Goal: Task Accomplishment & Management: Manage account settings

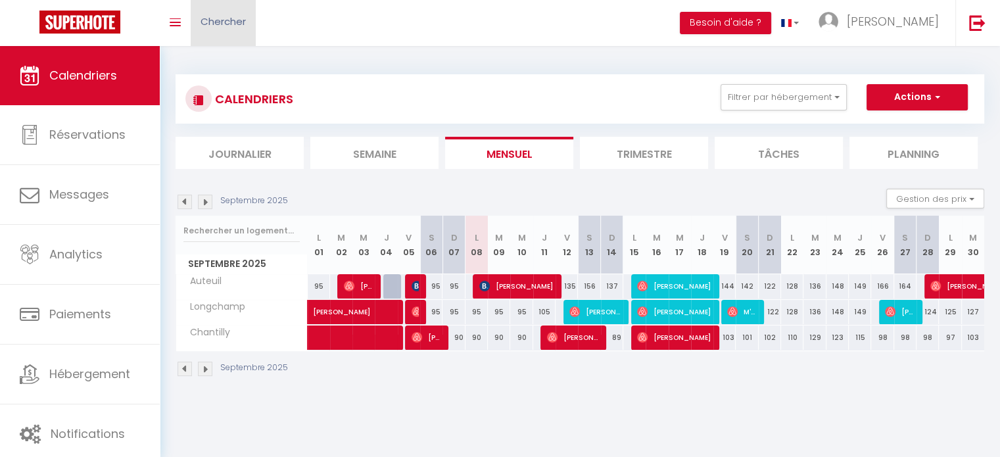
click at [230, 17] on span "Chercher" at bounding box center [223, 21] width 45 height 14
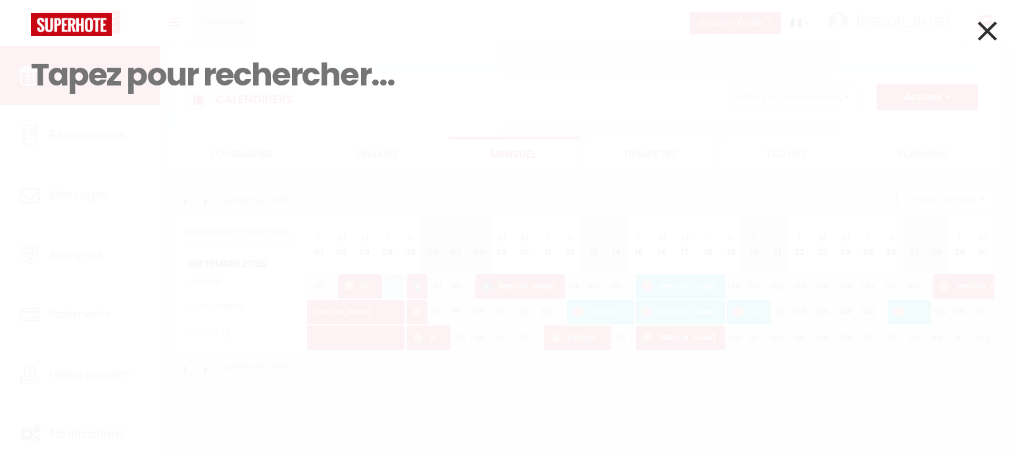
paste input "[EMAIL_ADDRESS][DOMAIN_NAME]"
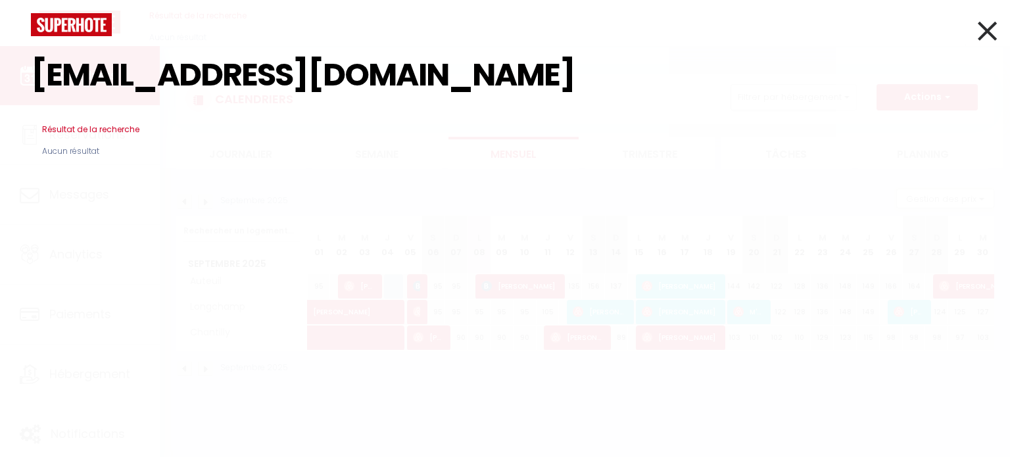
type input "[EMAIL_ADDRESS][DOMAIN_NAME]"
click at [986, 22] on icon at bounding box center [987, 30] width 19 height 33
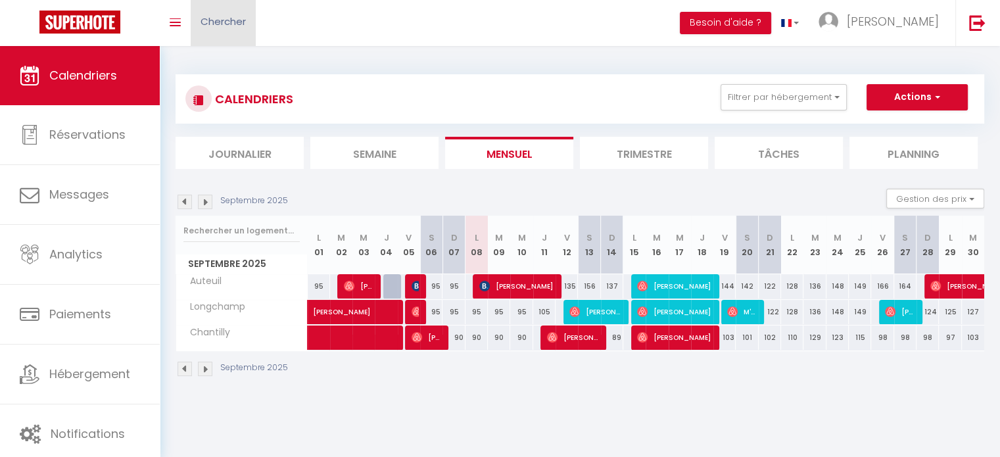
click at [229, 33] on link "Chercher" at bounding box center [223, 23] width 65 height 46
paste input "[EMAIL_ADDRESS][DOMAIN_NAME]"
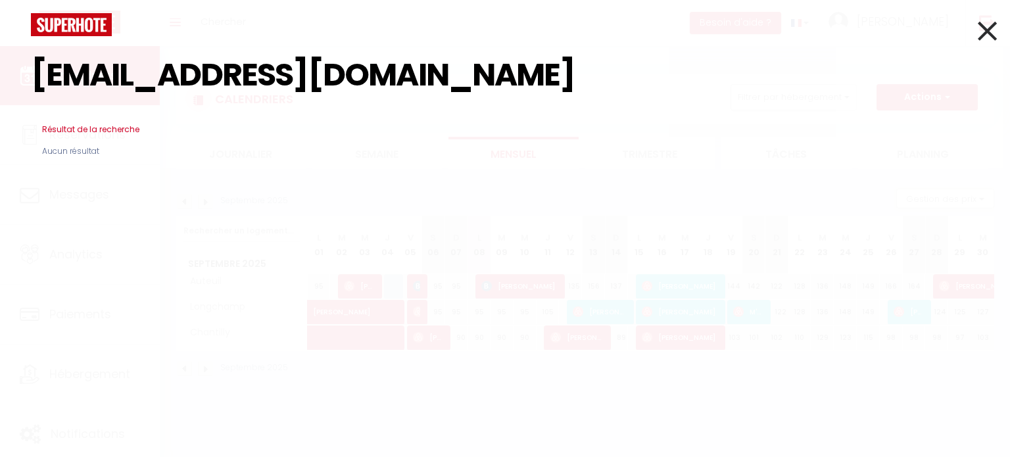
type input "[EMAIL_ADDRESS][DOMAIN_NAME]"
click at [984, 34] on icon at bounding box center [987, 30] width 19 height 33
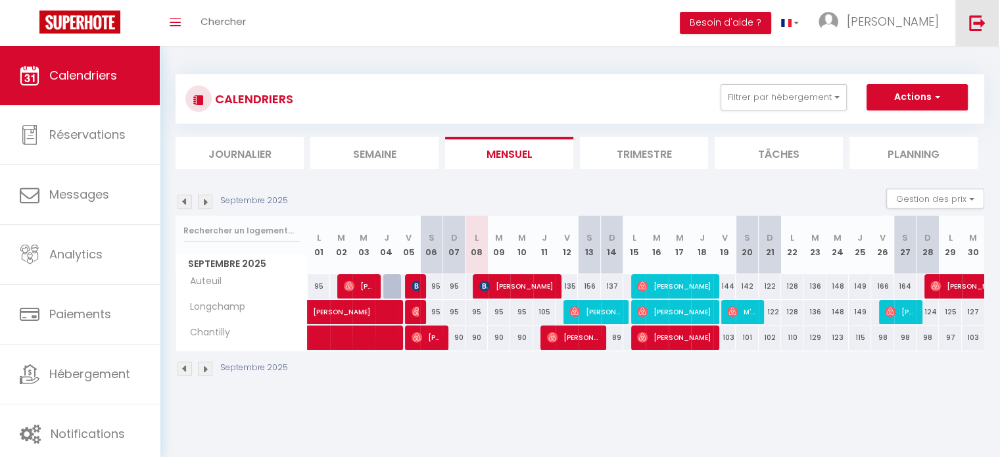
click at [984, 46] on div "🟢 Des questions ou besoin d'assistance pour la migration AirBnB? Connectez-vous…" at bounding box center [500, 226] width 1000 height 360
click at [987, 25] on link at bounding box center [977, 23] width 43 height 46
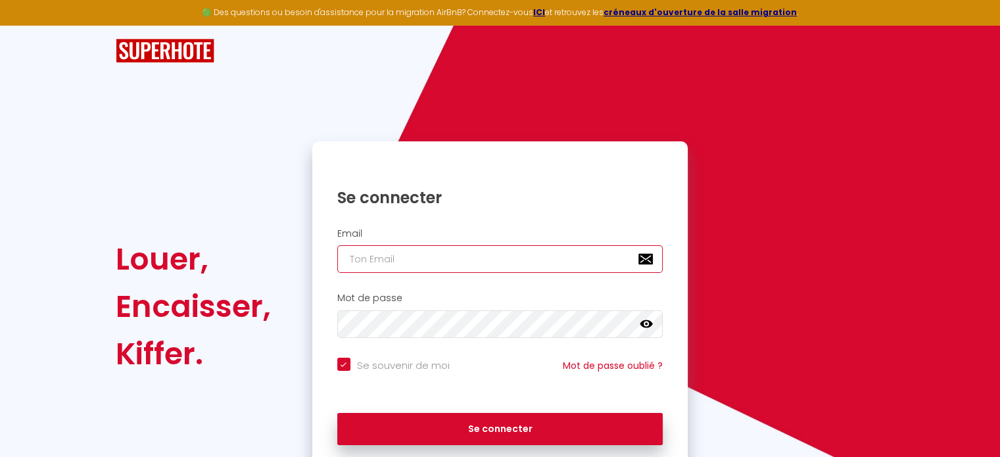
paste input "[EMAIL_ADDRESS][DOMAIN_NAME]"
type input "[EMAIL_ADDRESS][DOMAIN_NAME]"
checkbox input "true"
click at [476, 260] on input "[EMAIL_ADDRESS][DOMAIN_NAME]" at bounding box center [500, 259] width 326 height 28
type input "[EMAIL_ADDRESS][DOMAIN_NAME]"
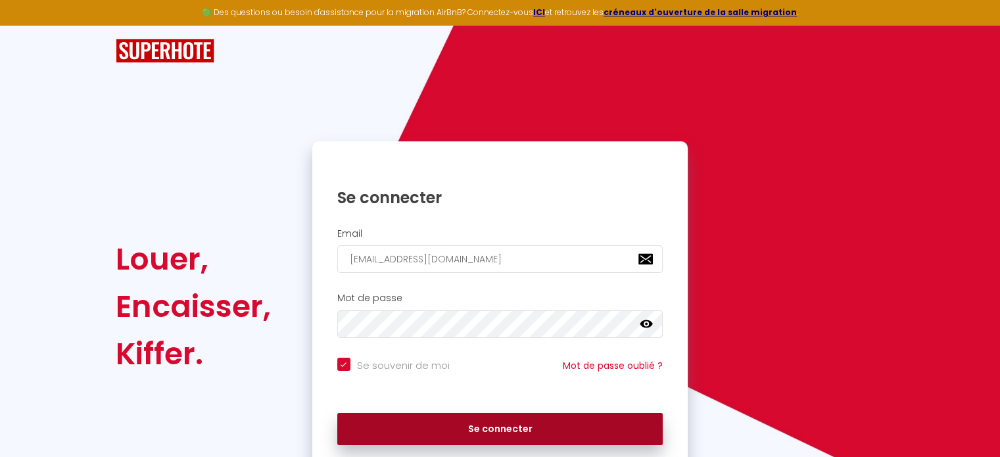
click at [489, 421] on button "Se connecter" at bounding box center [500, 429] width 326 height 33
checkbox input "true"
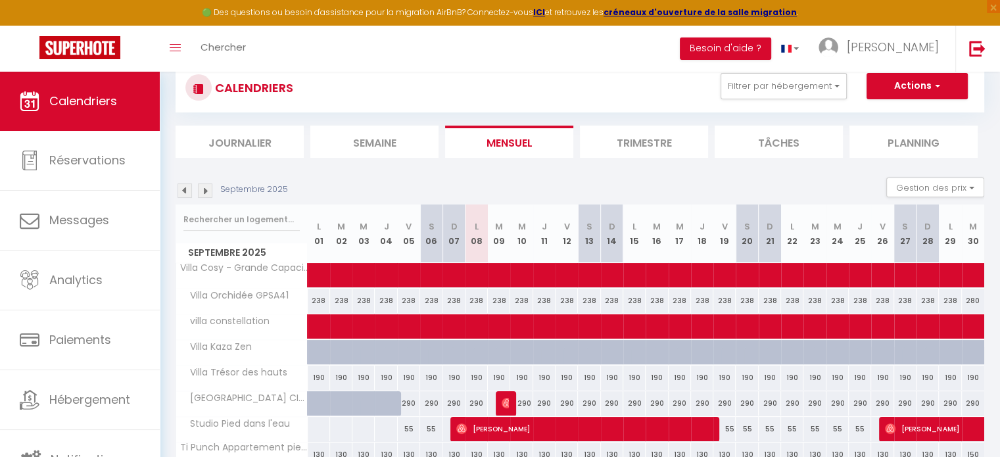
scroll to position [49, 0]
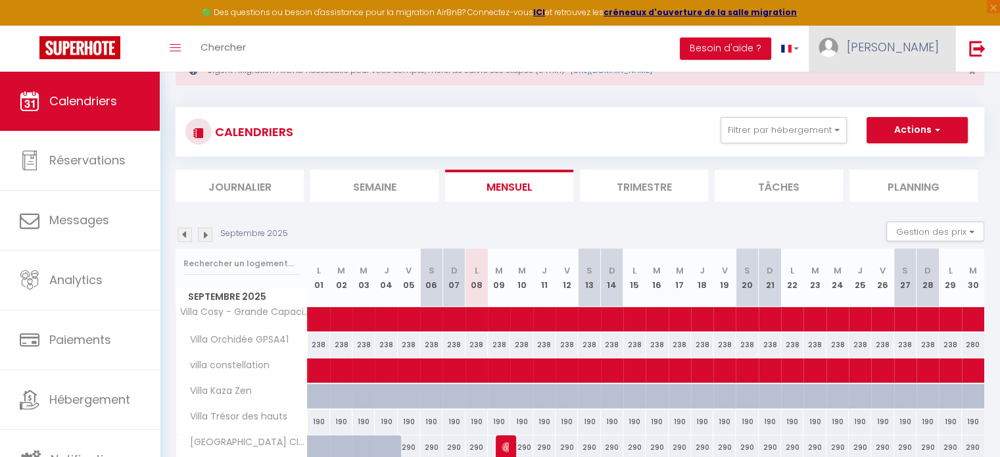
click at [915, 46] on span "[PERSON_NAME]" at bounding box center [893, 47] width 92 height 16
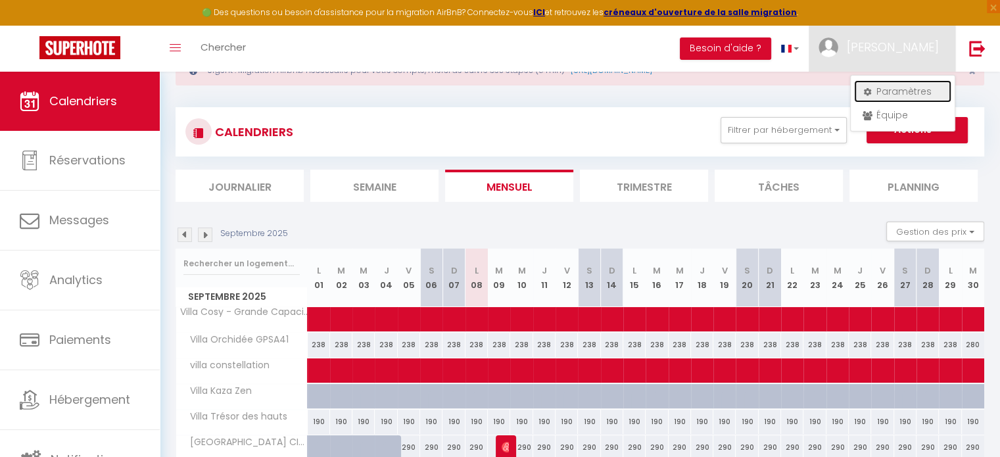
click at [906, 87] on link "Paramètres" at bounding box center [902, 91] width 97 height 22
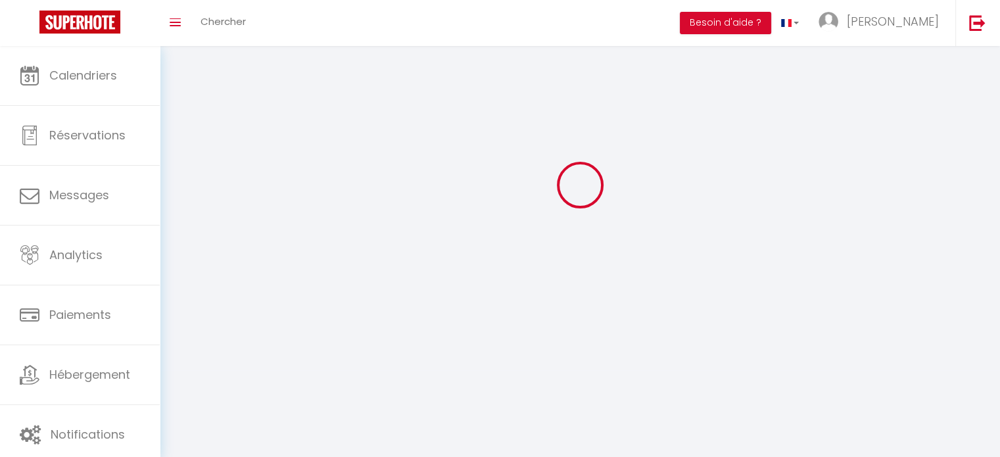
type input "[PERSON_NAME]"
type input "0690280843"
type input "[GEOGRAPHIC_DATA], 139 RÉSIDENCE ONCLE [PERSON_NAME], [GEOGRAPHIC_DATA][PERSON_…"
type input "97190"
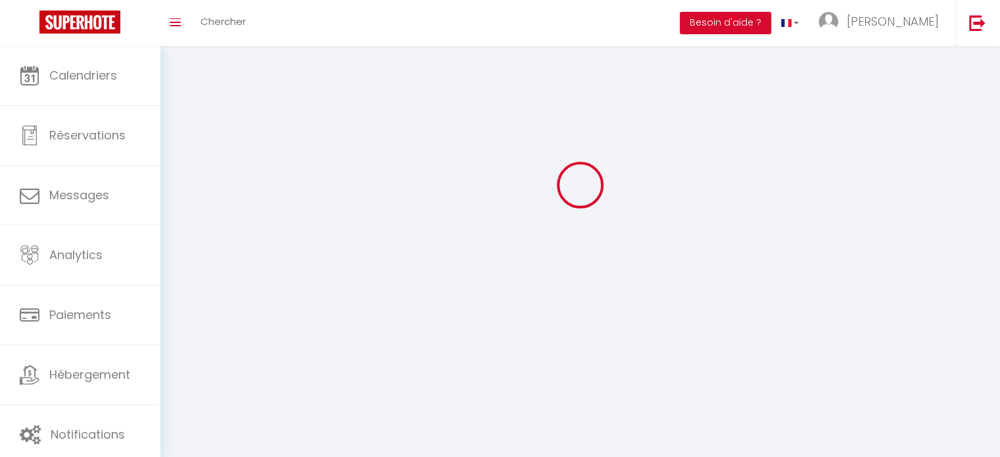
type input "Le Gosier"
type input "BOJShHWpnRbxW6INnNUz4lhmx"
type input "WYV4dZwfya1KVbtKZaRcaaRYd"
type input "[URL][DOMAIN_NAME]"
select select "88"
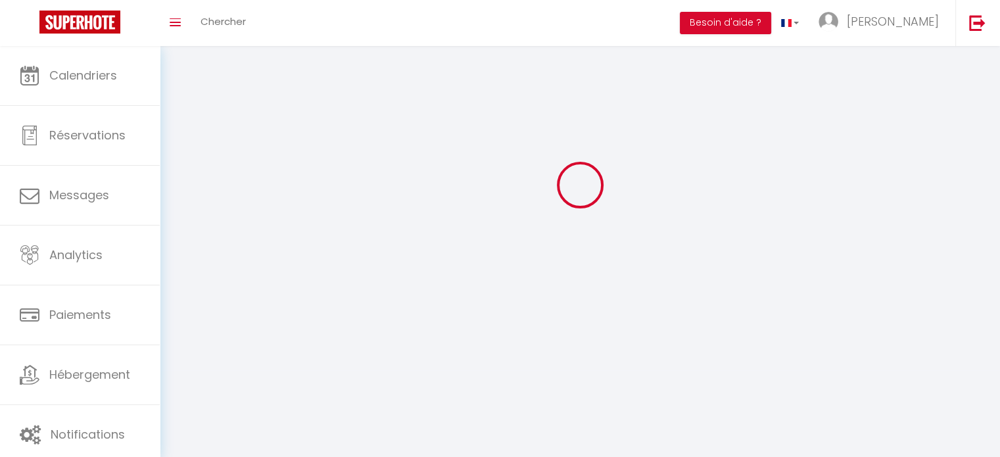
select select "28"
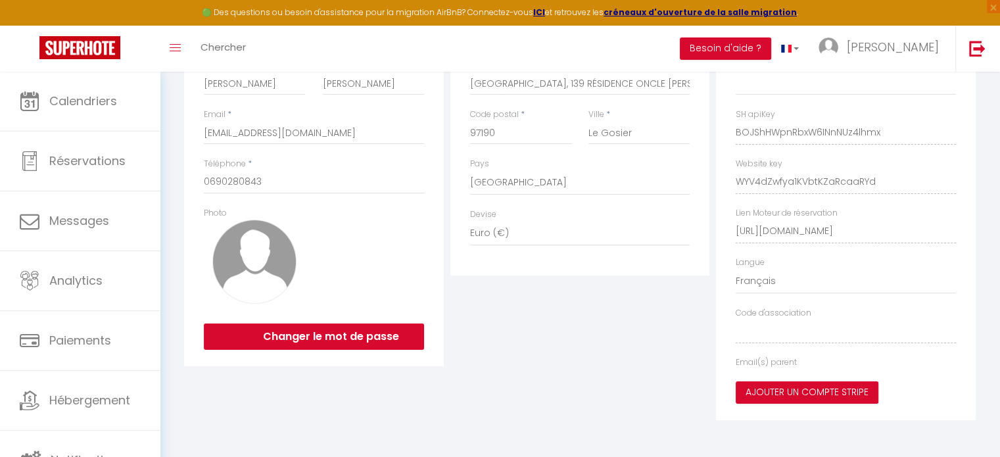
type input "BOJShHWpnRbxW6INnNUz4lhmx"
type input "WYV4dZwfya1KVbtKZaRcaaRYd"
type input "[URL][DOMAIN_NAME]"
select select "fr"
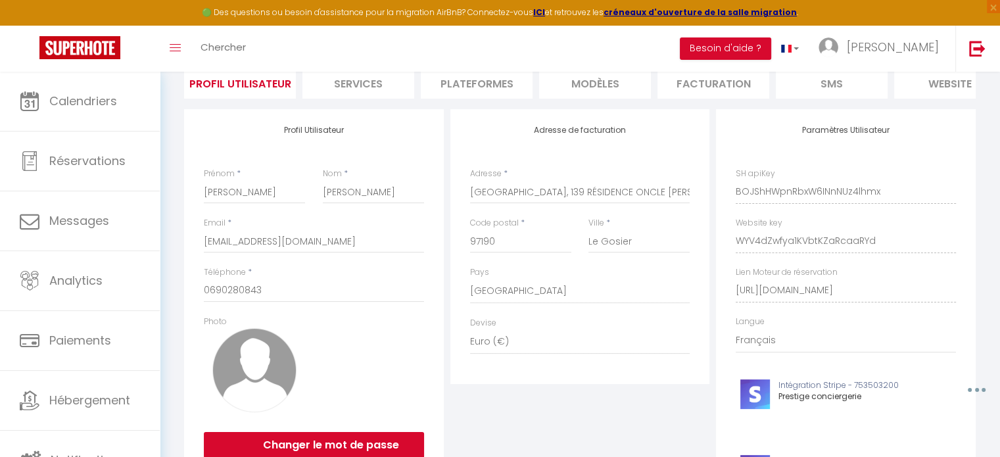
scroll to position [74, 0]
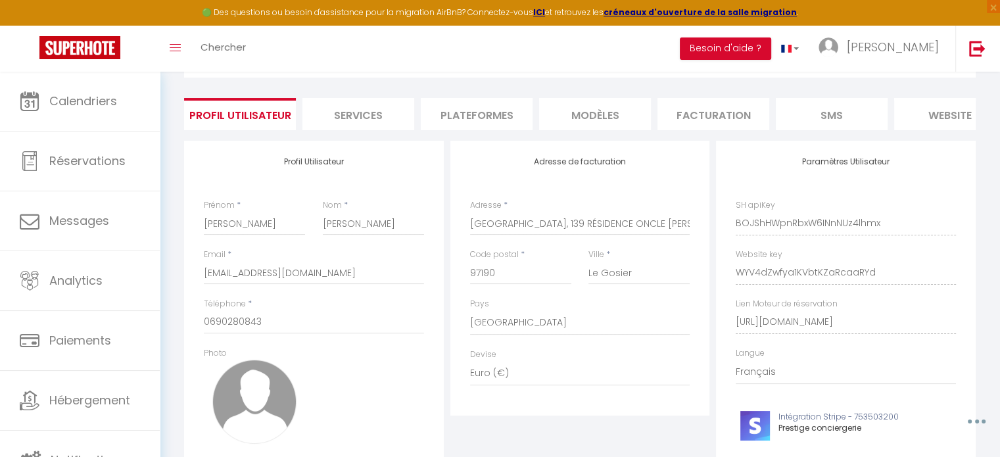
click at [713, 120] on li "Facturation" at bounding box center [714, 114] width 112 height 32
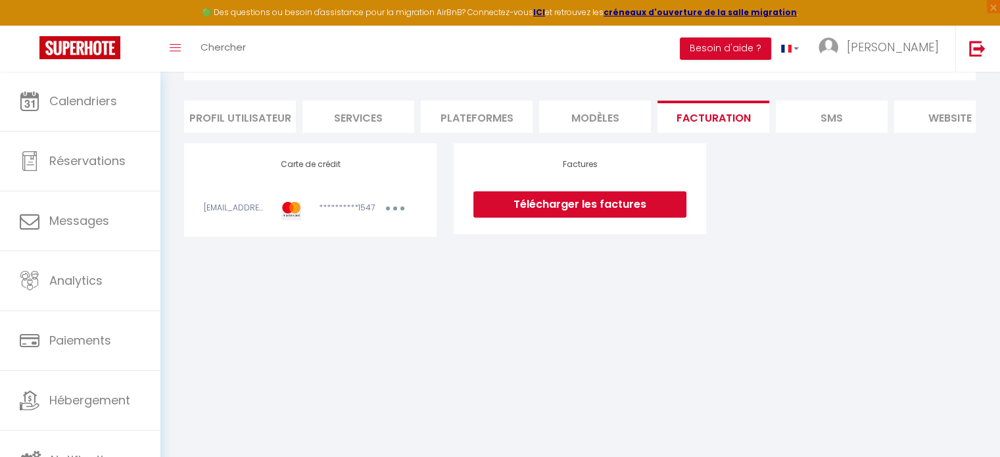
click at [471, 116] on li "Plateformes" at bounding box center [477, 117] width 112 height 32
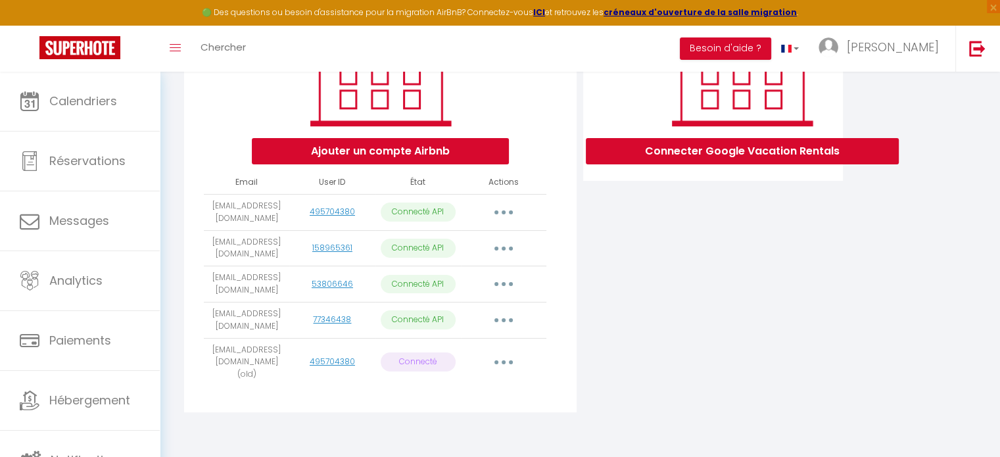
scroll to position [229, 0]
click at [508, 373] on button "button" at bounding box center [503, 362] width 37 height 21
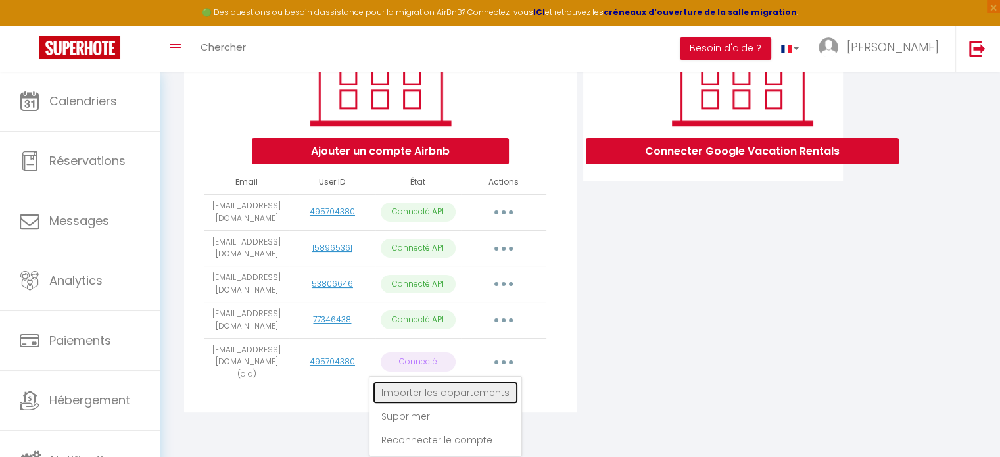
click at [474, 404] on link "Importer les appartements" at bounding box center [445, 392] width 145 height 22
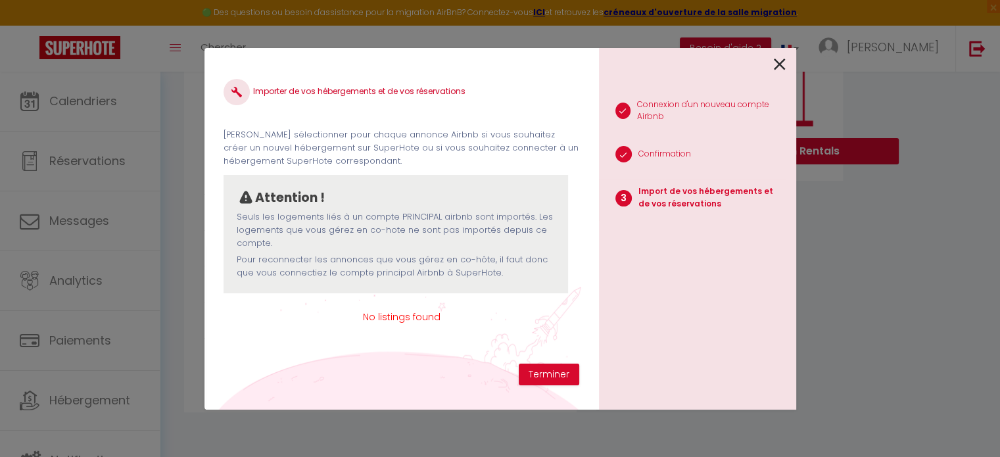
click at [781, 60] on icon at bounding box center [780, 65] width 12 height 20
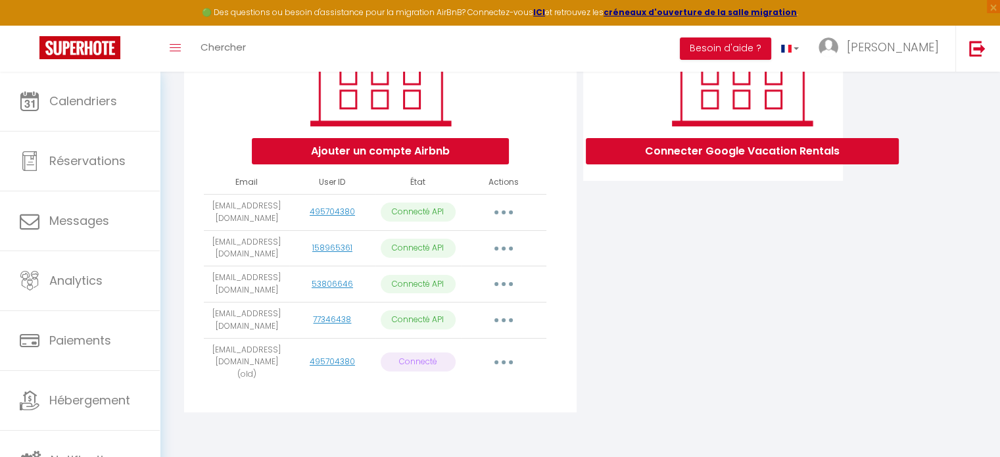
click at [508, 215] on button "button" at bounding box center [503, 212] width 37 height 21
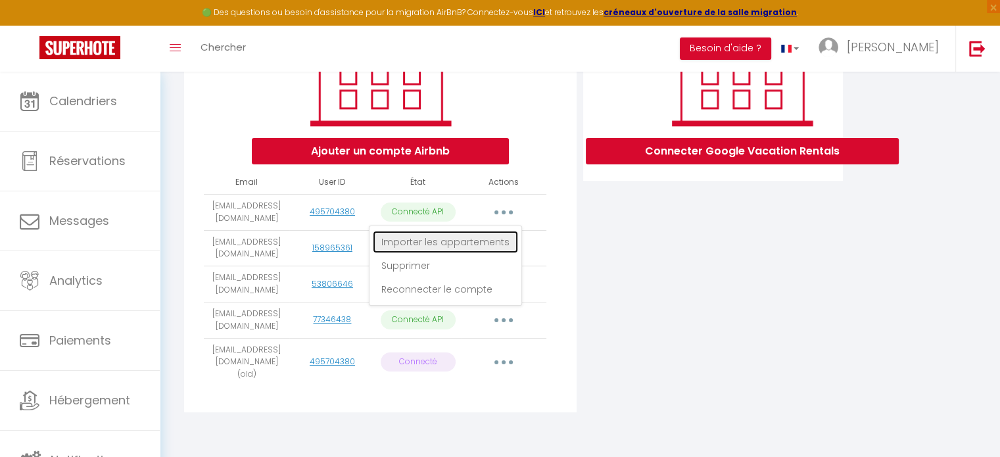
click at [495, 238] on link "Importer les appartements" at bounding box center [445, 242] width 145 height 22
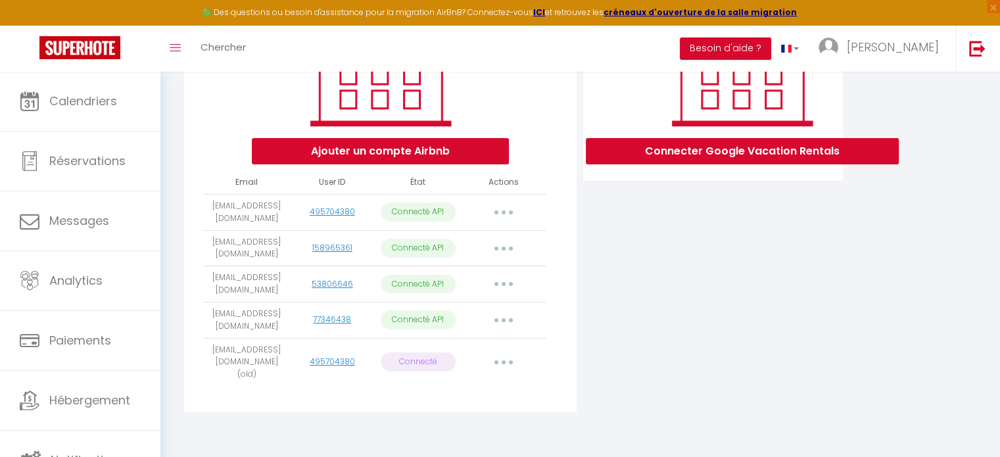
select select "28489"
select select "54702"
select select "69897"
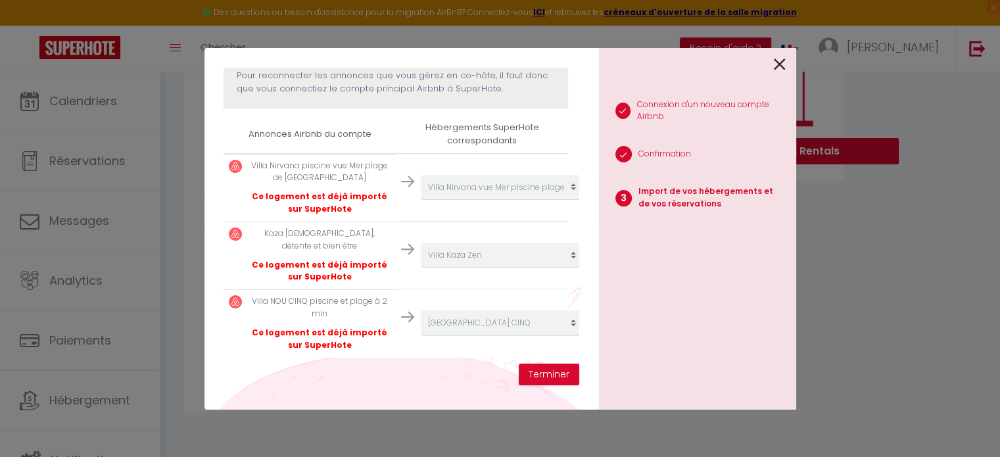
scroll to position [247, 0]
click at [787, 62] on div "1 Connexion d'un nouveau compte Airbnb 2 Confirmation 3 Import de vos hébergeme…" at bounding box center [697, 229] width 197 height 362
click at [779, 63] on icon at bounding box center [780, 65] width 12 height 20
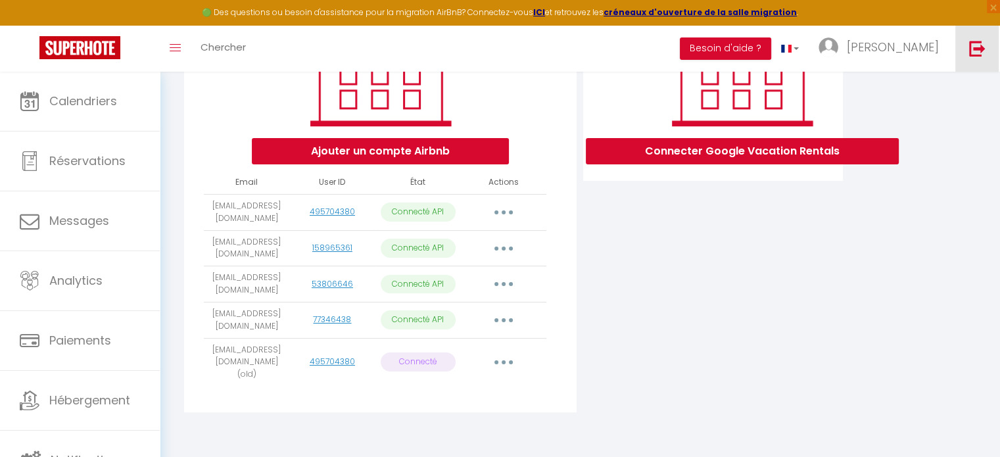
click at [987, 57] on link at bounding box center [977, 49] width 43 height 46
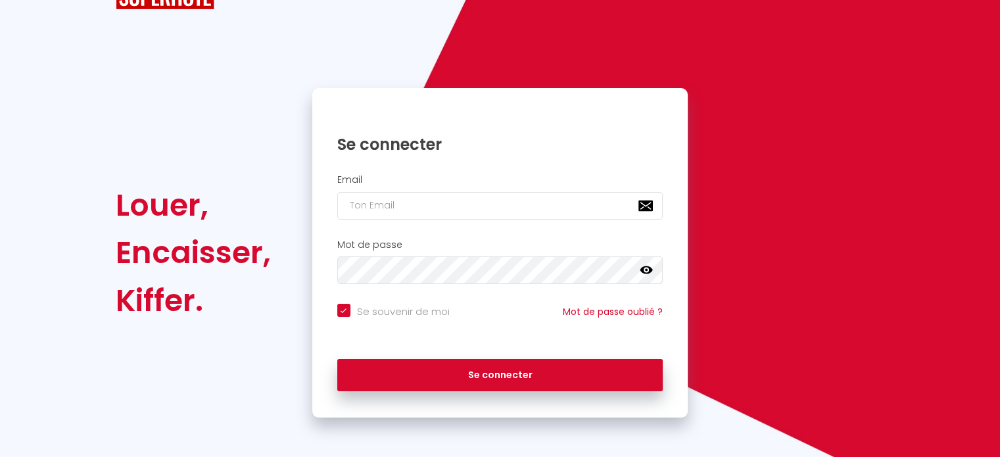
scroll to position [53, 0]
checkbox input "true"
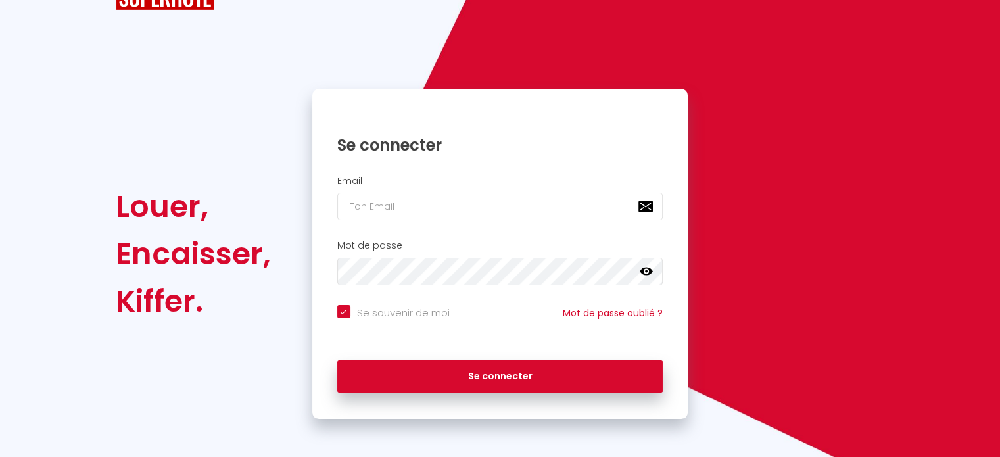
click at [438, 222] on div "Email" at bounding box center [500, 201] width 376 height 65
paste input "[EMAIL_ADDRESS][DOMAIN_NAME]"
type input "[EMAIL_ADDRESS][DOMAIN_NAME]"
checkbox input "true"
click at [431, 207] on input "[EMAIL_ADDRESS][DOMAIN_NAME]" at bounding box center [500, 207] width 326 height 28
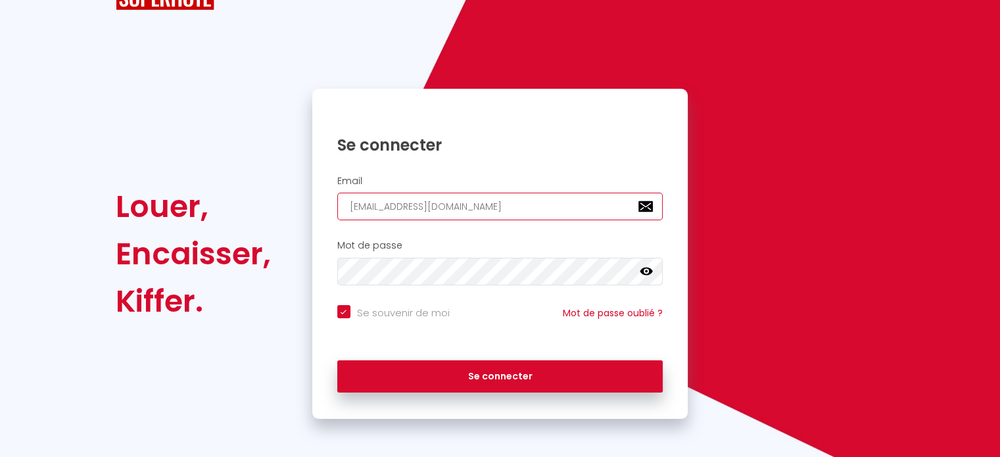
type input "[EMAIL_ADDRESS][DOMAIN_NAME]"
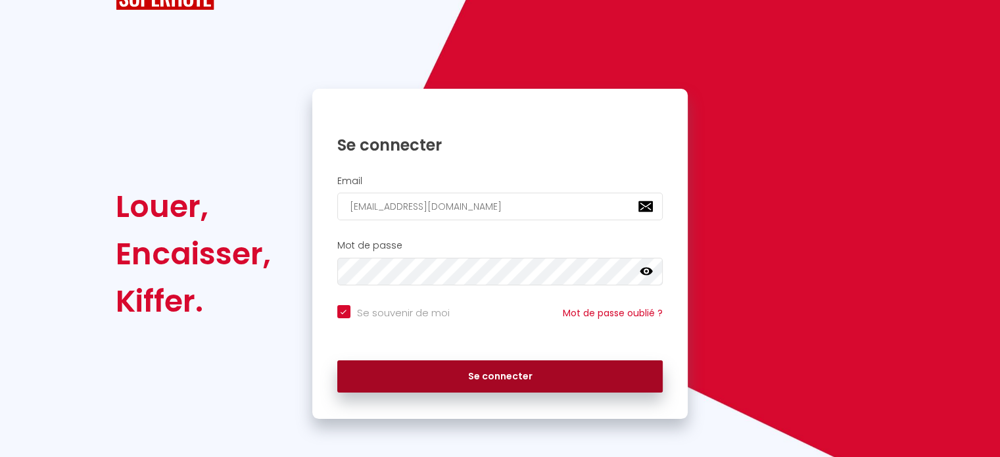
click at [477, 373] on button "Se connecter" at bounding box center [500, 376] width 326 height 33
checkbox input "true"
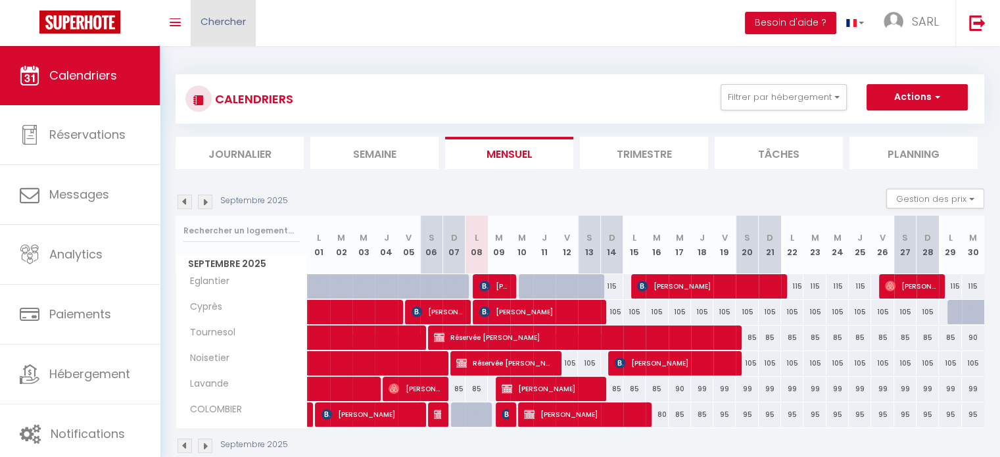
click at [234, 38] on link "Chercher" at bounding box center [223, 23] width 65 height 46
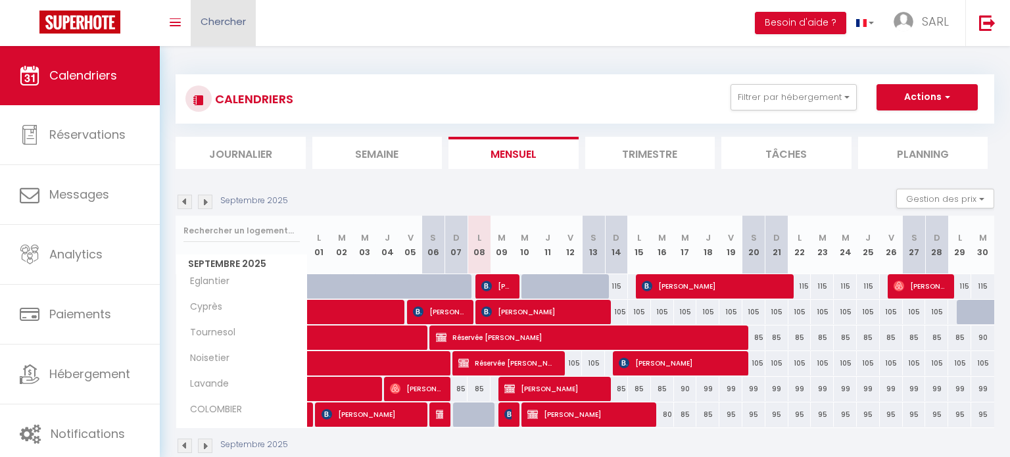
paste input "6688244"
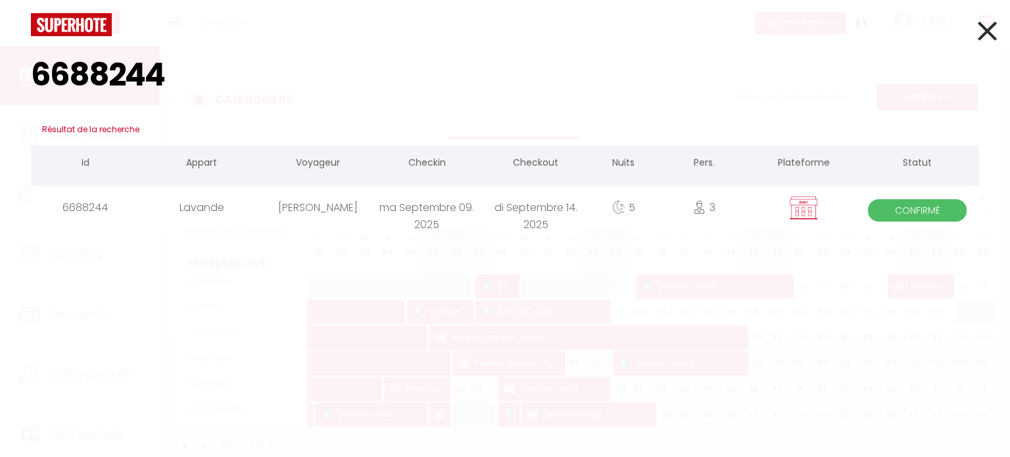
type input "6688244"
click at [360, 203] on div "[PERSON_NAME]" at bounding box center [317, 207] width 109 height 43
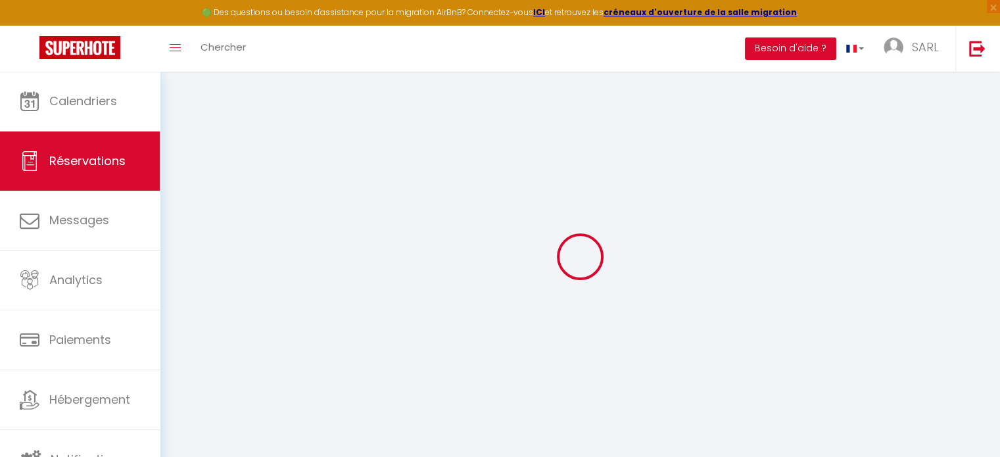
type input "Puentes"
type input "Javiera"
type input "[EMAIL_ADDRESS][DOMAIN_NAME]"
type input "[PHONE_NUMBER]"
type input "28005"
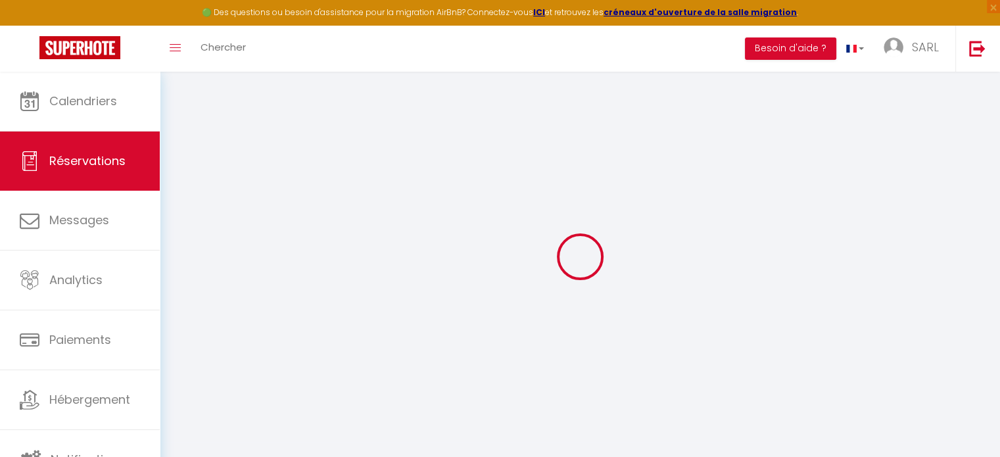
type input "[STREET_ADDRESS], esc 2, 1D"
type input "[GEOGRAPHIC_DATA]"
select select "ES"
select select "59163"
select select "1"
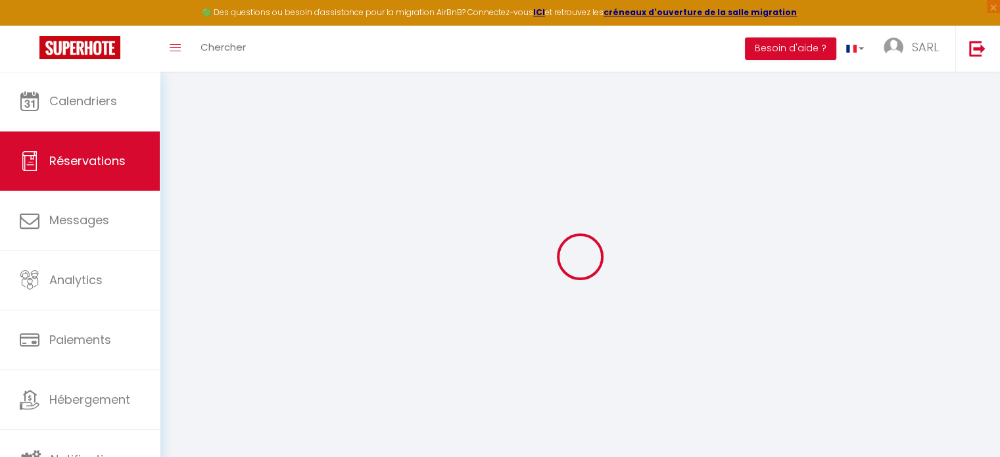
type input "[DATE]"
select select
type input "Dim 14 Septembre 2025"
select select
type input "3"
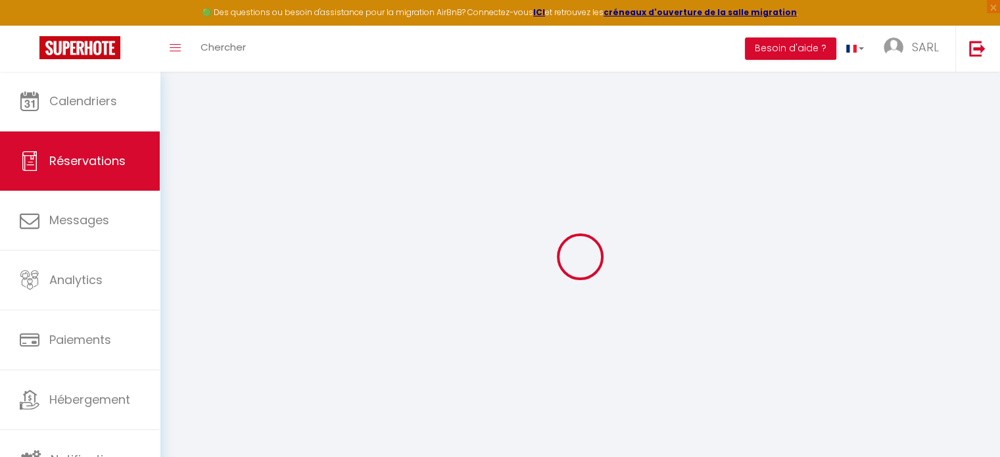
select select "12"
select select "15"
type input "520"
checkbox input "false"
type input "0"
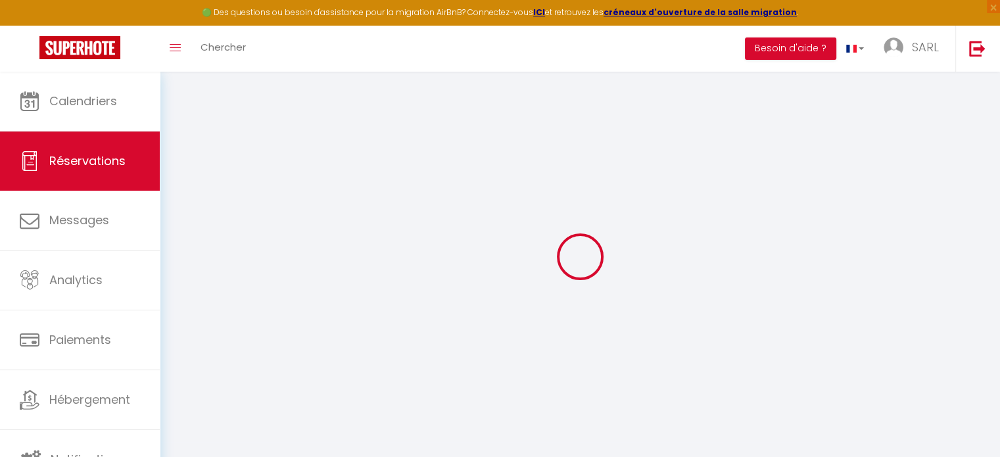
type input "0"
select select
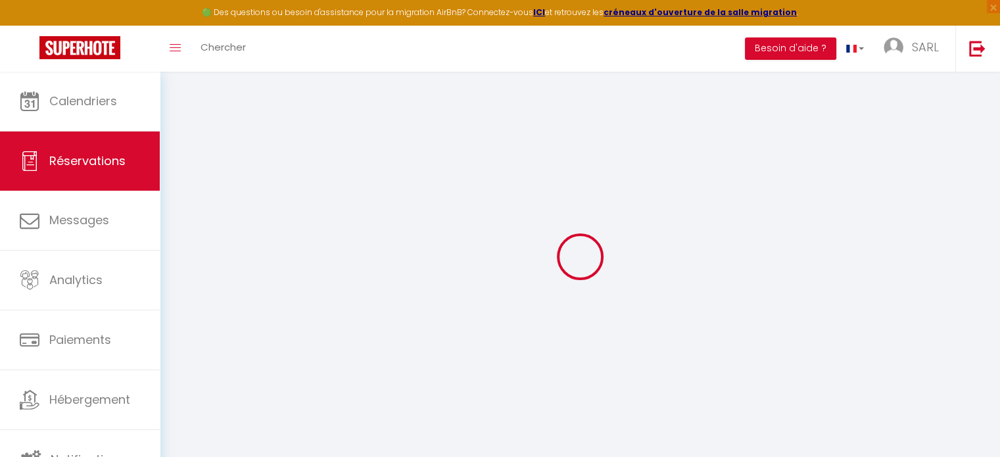
checkbox input "false"
select select
checkbox input "false"
select select
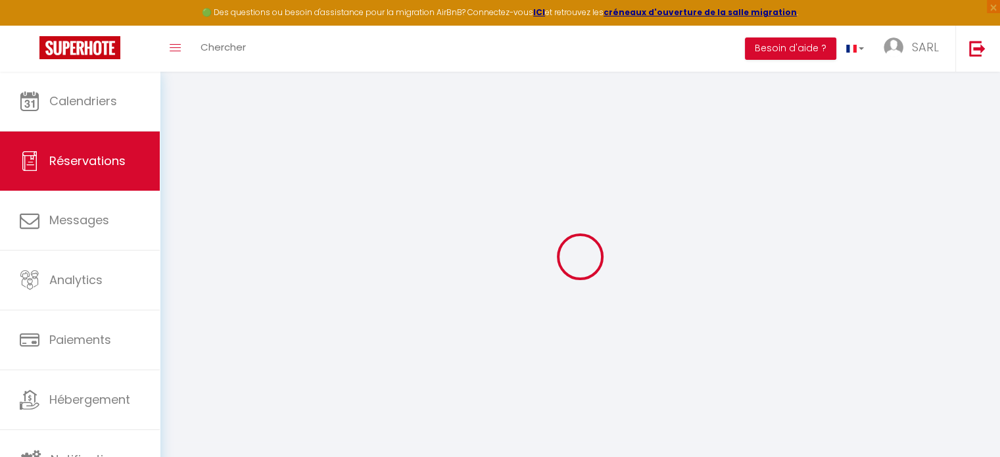
select select
checkbox input "false"
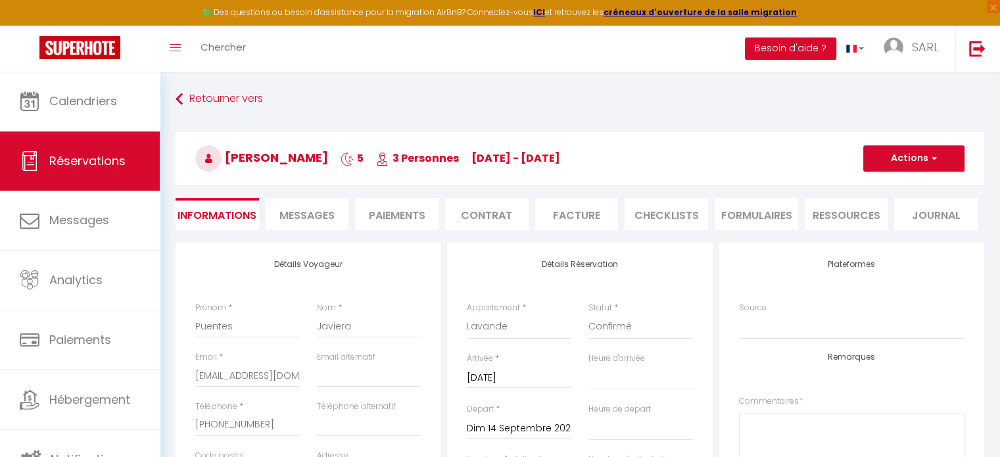
select select
checkbox input "false"
select select
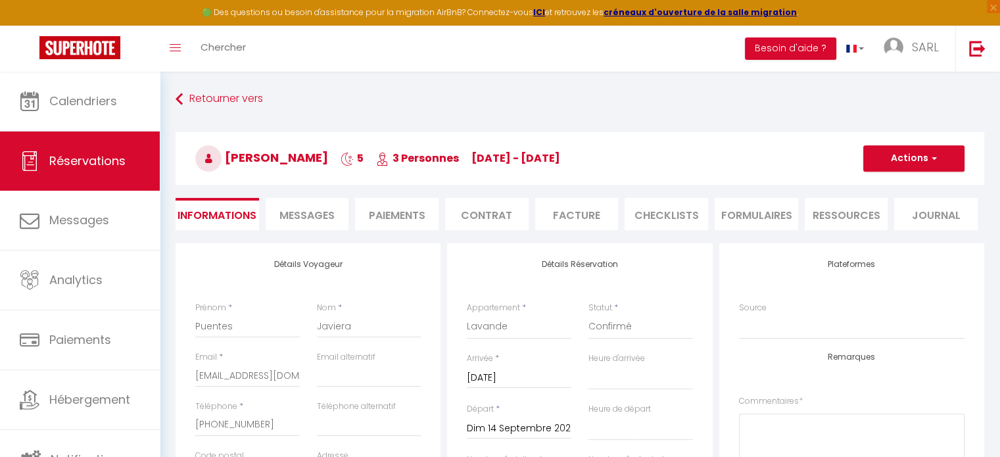
click at [324, 214] on span "Messages" at bounding box center [307, 215] width 55 height 15
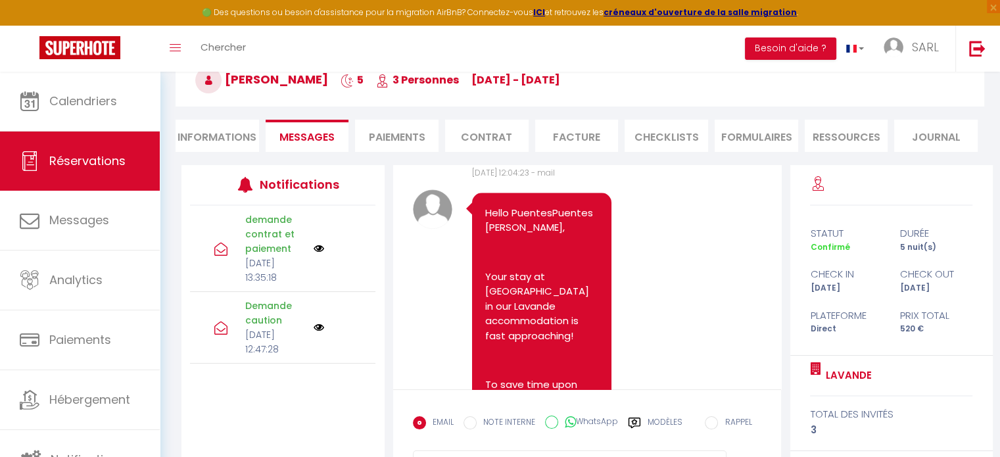
scroll to position [1467, 0]
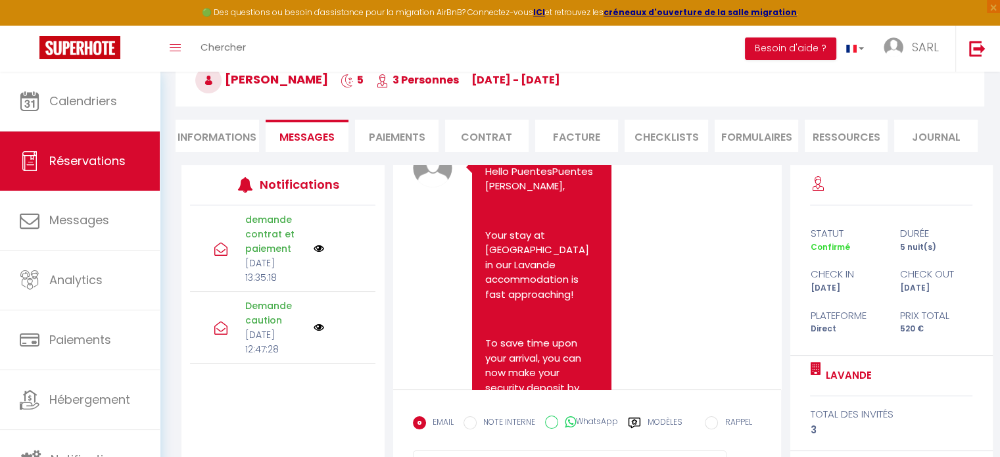
click at [314, 253] on img at bounding box center [319, 248] width 11 height 11
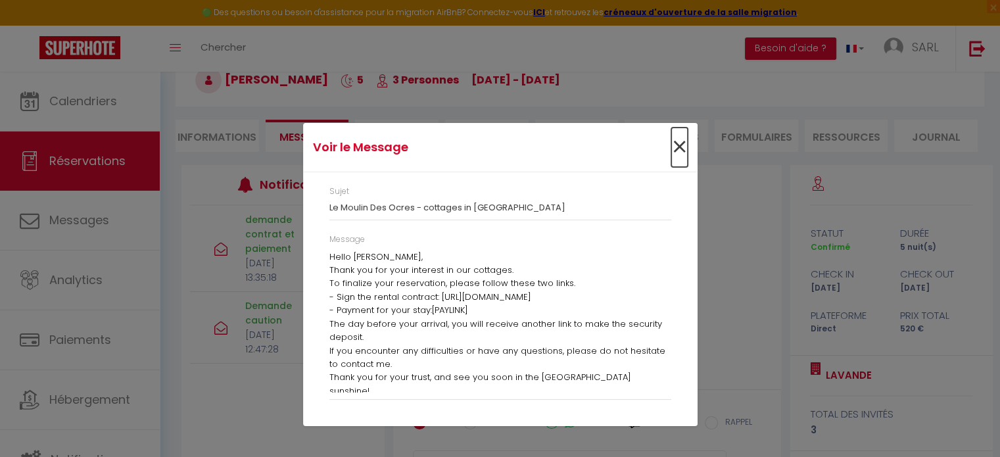
click at [679, 147] on span "×" at bounding box center [679, 147] width 16 height 39
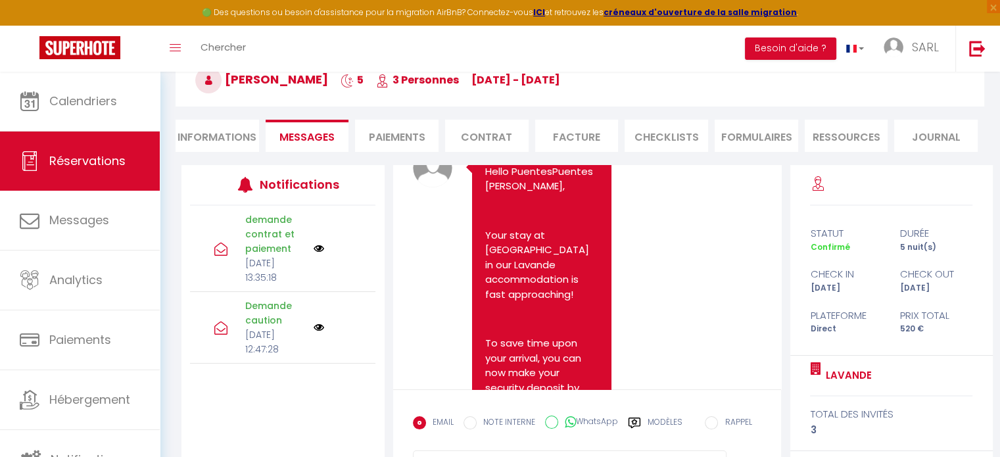
click at [358, 149] on li "Paiements" at bounding box center [397, 136] width 84 height 32
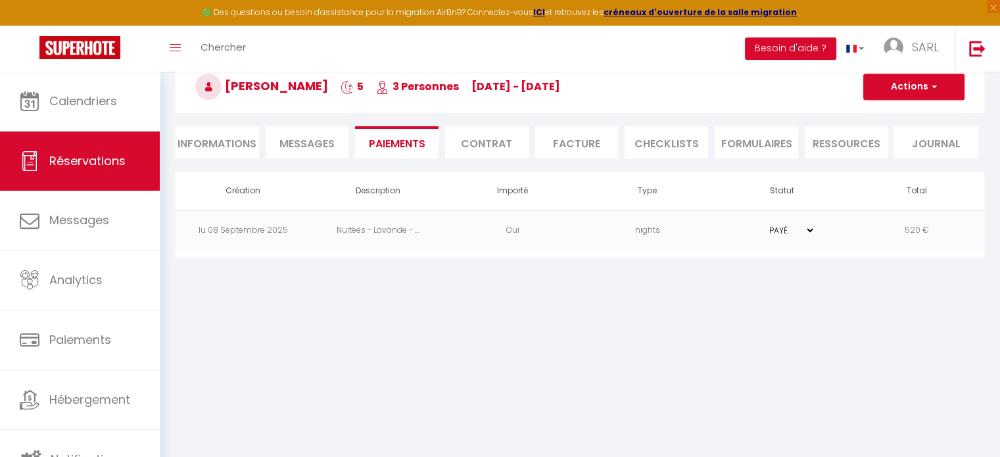
scroll to position [71, 0]
click at [297, 139] on span "Messages" at bounding box center [307, 144] width 55 height 15
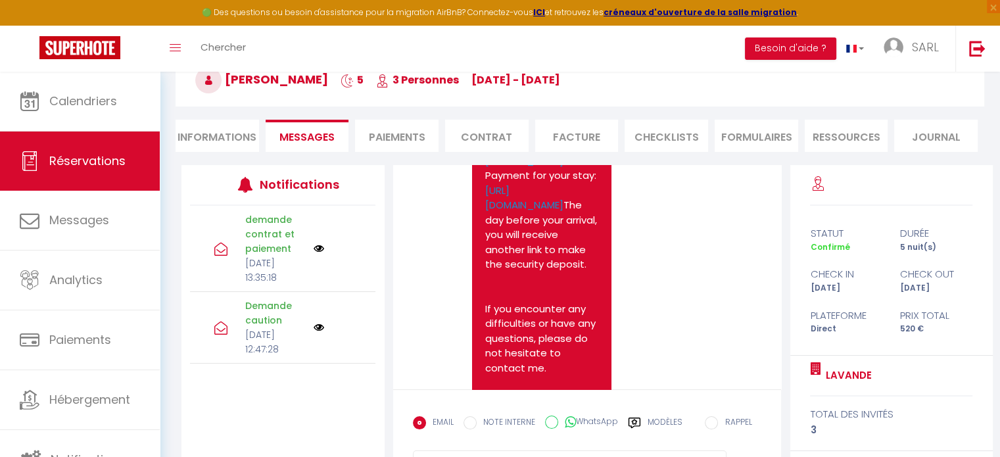
scroll to position [310, 0]
click at [524, 213] on link "[URL][DOMAIN_NAME]" at bounding box center [524, 198] width 78 height 29
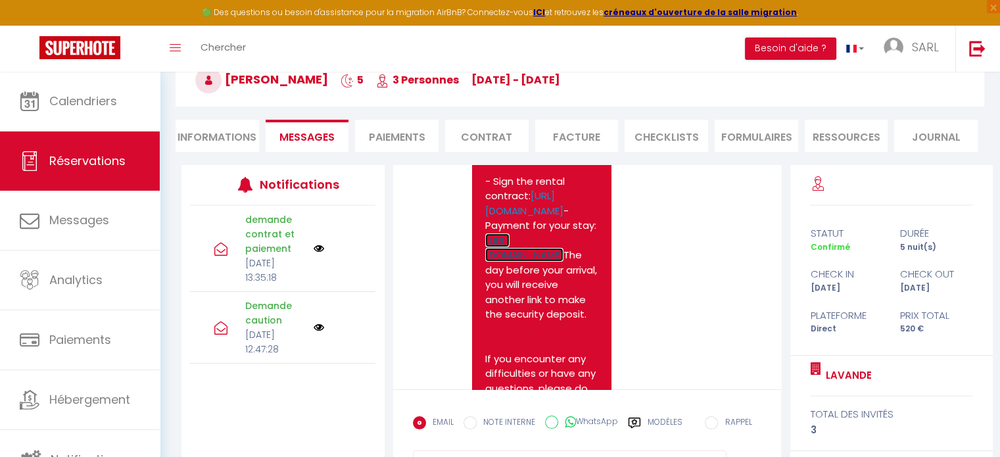
scroll to position [258, 0]
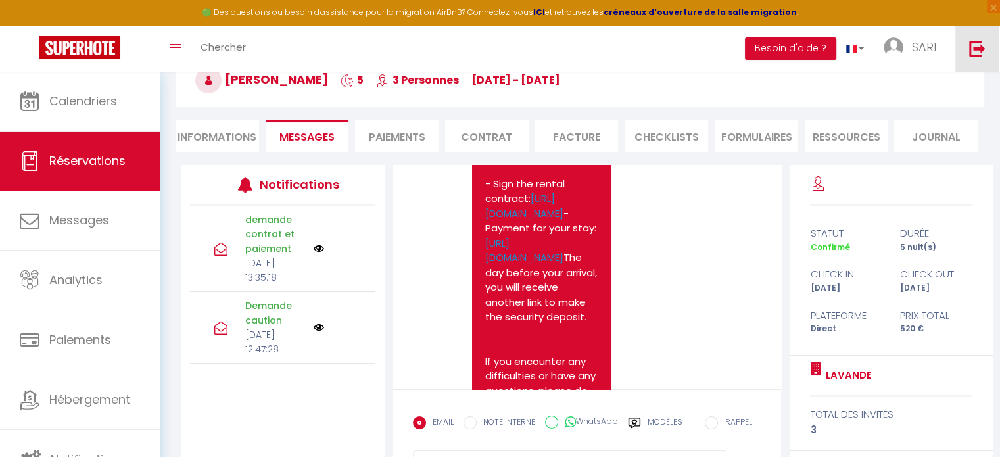
click at [994, 59] on link at bounding box center [977, 49] width 43 height 46
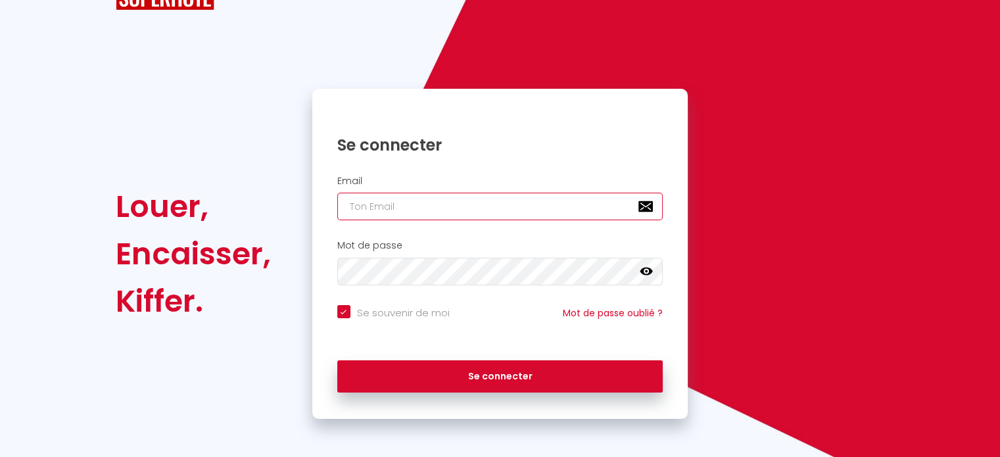
paste input "[EMAIL_ADDRESS][DOMAIN_NAME]"
type input "[EMAIL_ADDRESS][DOMAIN_NAME]"
checkbox input "true"
click at [541, 205] on input "[EMAIL_ADDRESS][DOMAIN_NAME]" at bounding box center [500, 207] width 326 height 28
type input "[EMAIL_ADDRESS][DOMAIN_NAME]"
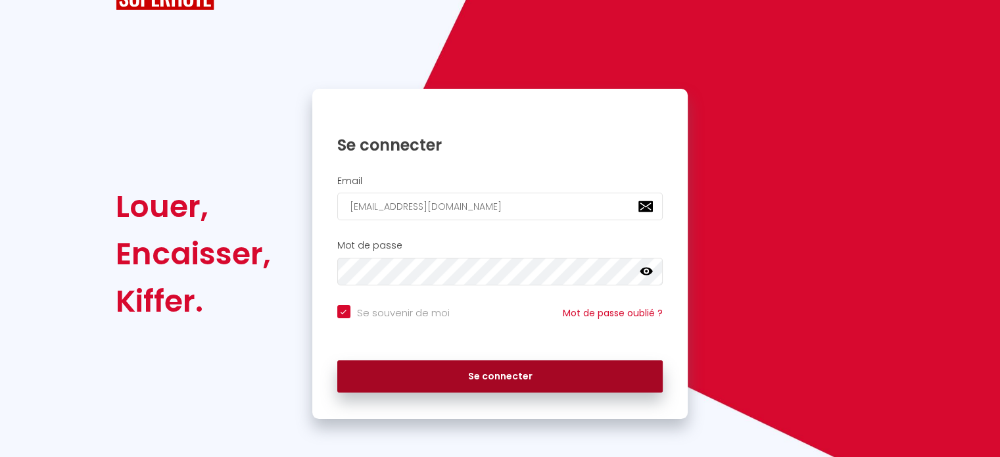
click at [519, 374] on button "Se connecter" at bounding box center [500, 376] width 326 height 33
checkbox input "true"
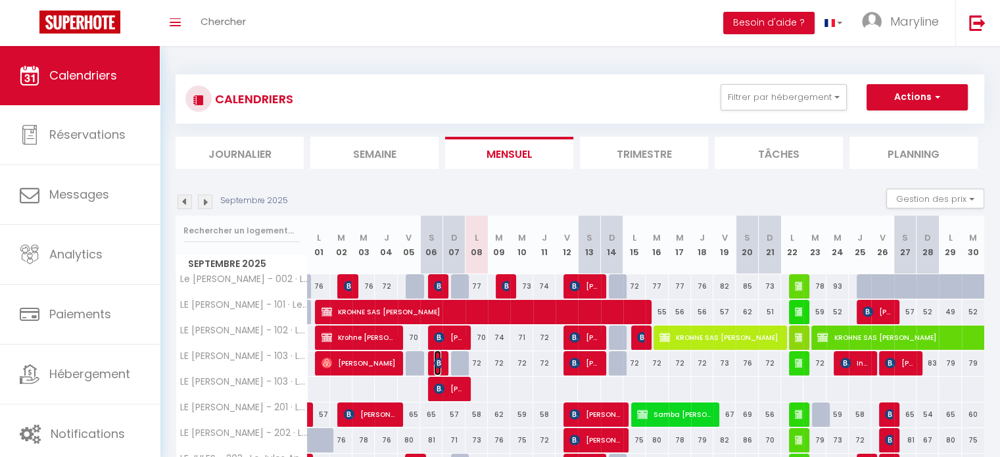
click at [439, 360] on img at bounding box center [439, 363] width 11 height 11
select select "OK"
select select "KO"
select select "0"
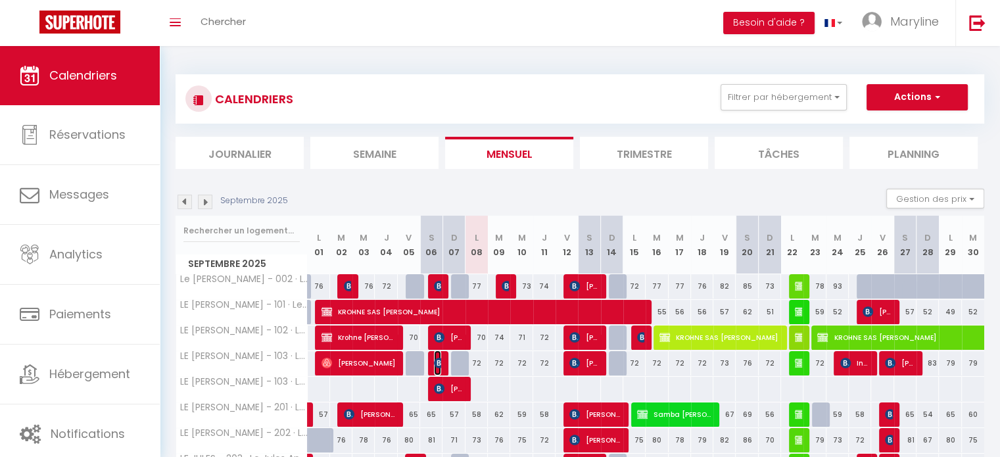
select select "1"
select select
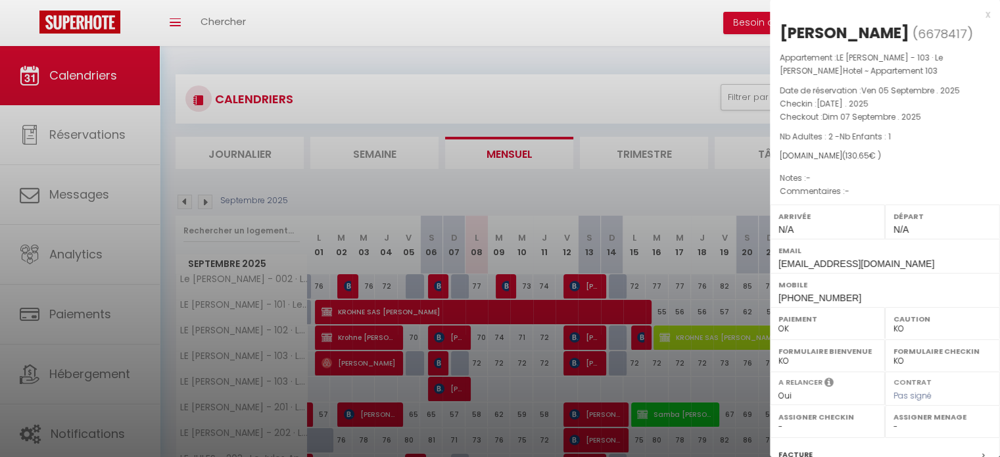
click at [977, 16] on div "x" at bounding box center [880, 15] width 220 height 16
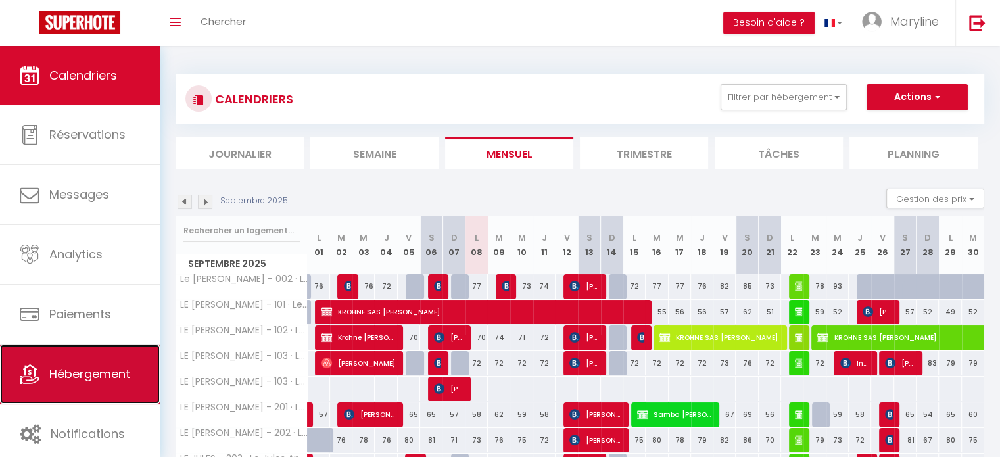
click at [24, 393] on link "Hébergement" at bounding box center [80, 374] width 160 height 59
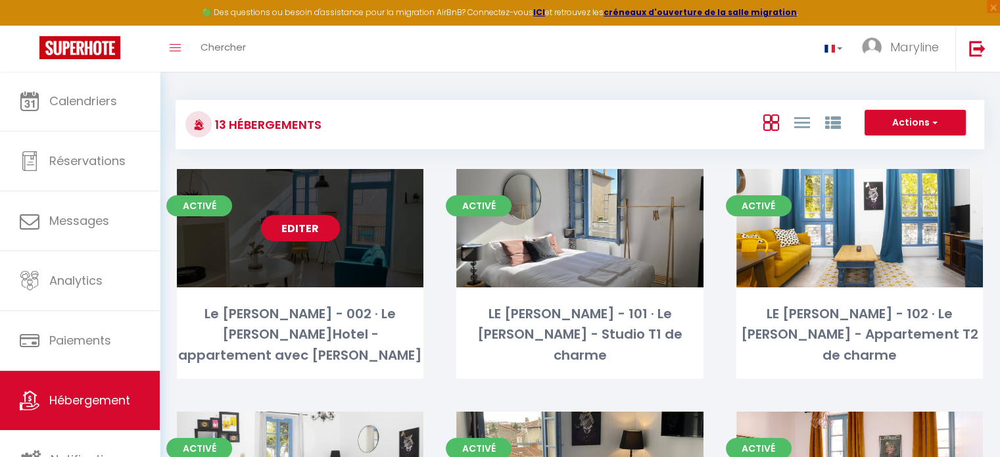
click at [310, 221] on link "Editer" at bounding box center [300, 228] width 79 height 26
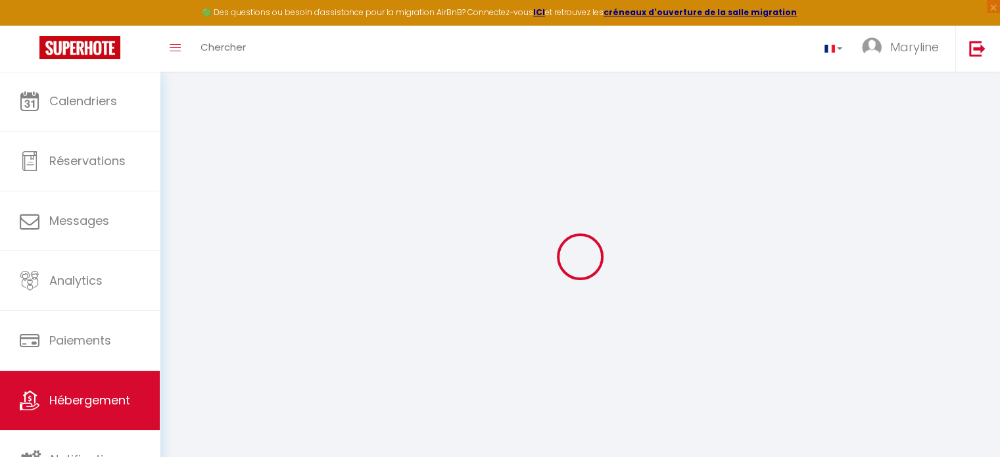
select select "+ 22 %"
select select "+ 18 %"
select select
checkbox input "false"
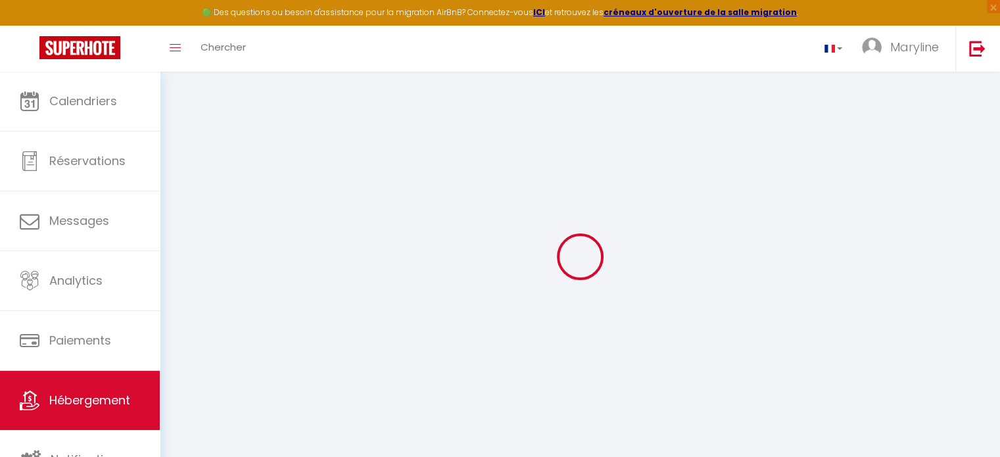
checkbox input "false"
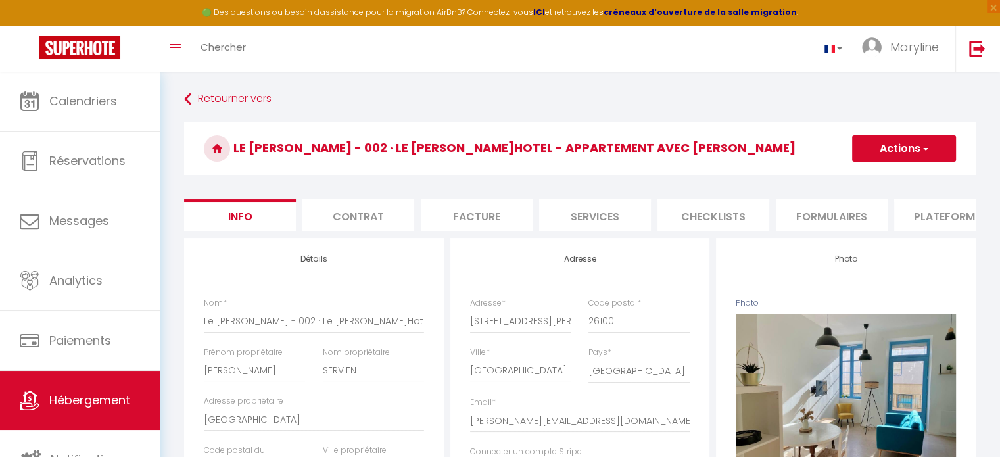
select select
checkbox input "false"
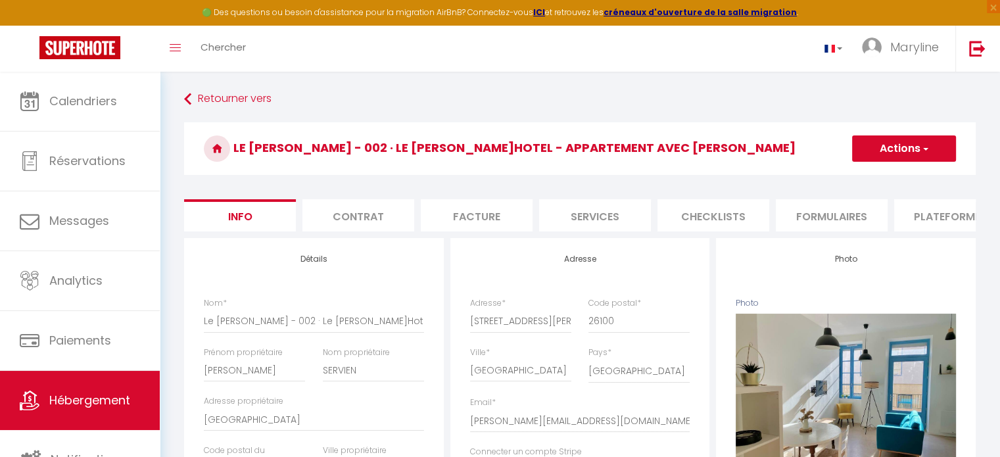
checkbox input "false"
select select
checkbox input "false"
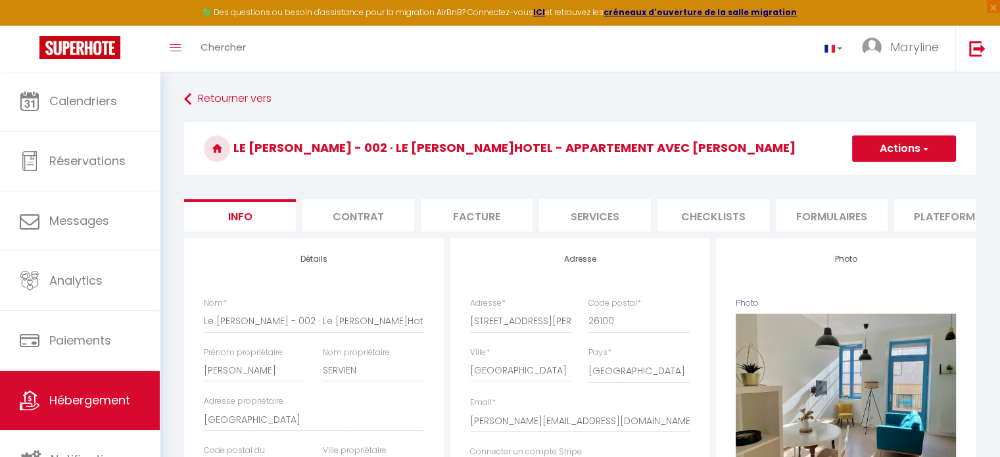
checkbox input "false"
select select
select select "EUR"
select select
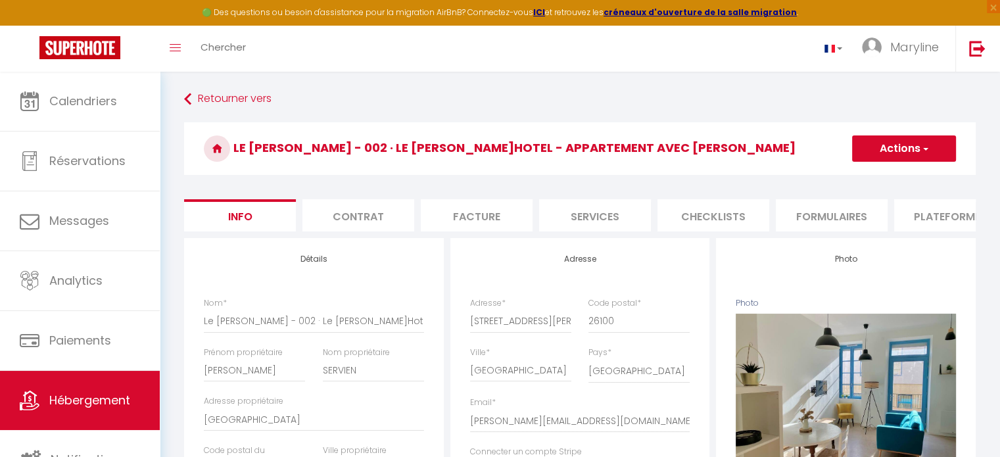
select select "8443-1172185324463178790"
click at [931, 215] on li "Plateformes" at bounding box center [950, 215] width 112 height 32
select select
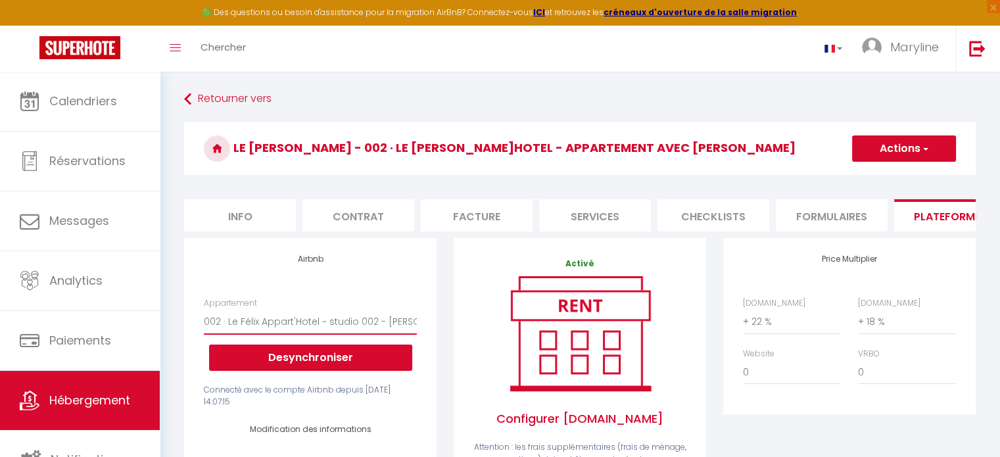
click at [374, 331] on select "002 · Le Félix Appart'Hotel ~ studio 002 - [PERSON_NAME][EMAIL_ADDRESS][DOMAIN_…" at bounding box center [310, 321] width 213 height 25
click at [381, 332] on select "002 · Le Félix Appart'Hotel ~ studio 002 - [PERSON_NAME][EMAIL_ADDRESS][DOMAIN_…" at bounding box center [310, 321] width 213 height 25
click at [376, 332] on select "002 · Le Félix Appart'Hotel ~ studio 002 - [PERSON_NAME][EMAIL_ADDRESS][DOMAIN_…" at bounding box center [310, 321] width 213 height 25
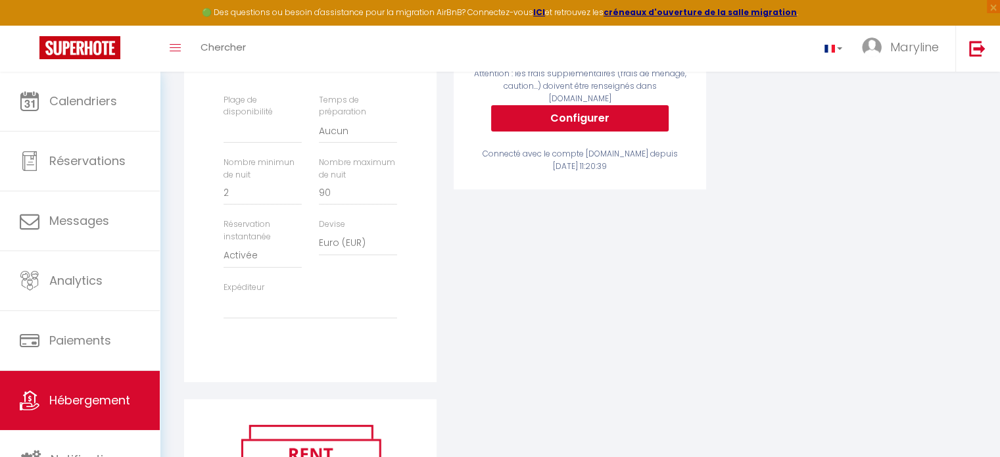
scroll to position [379, 0]
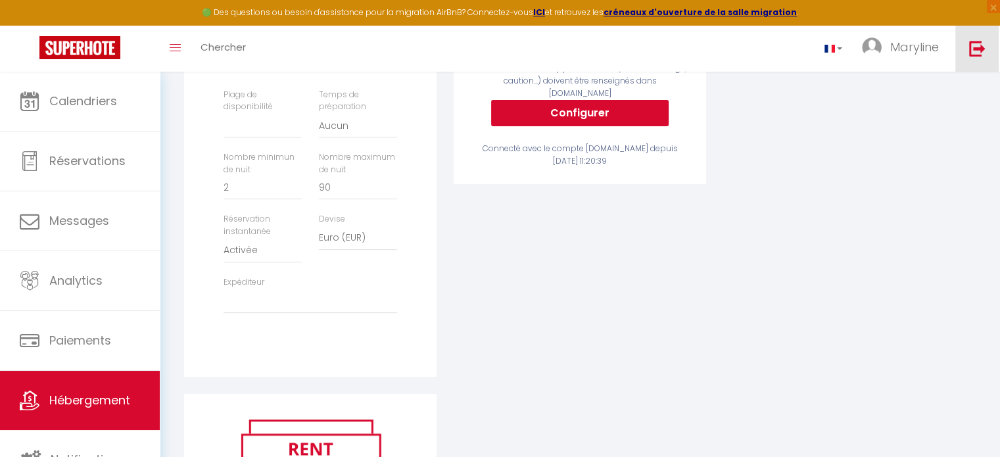
click at [979, 46] on img at bounding box center [977, 48] width 16 height 16
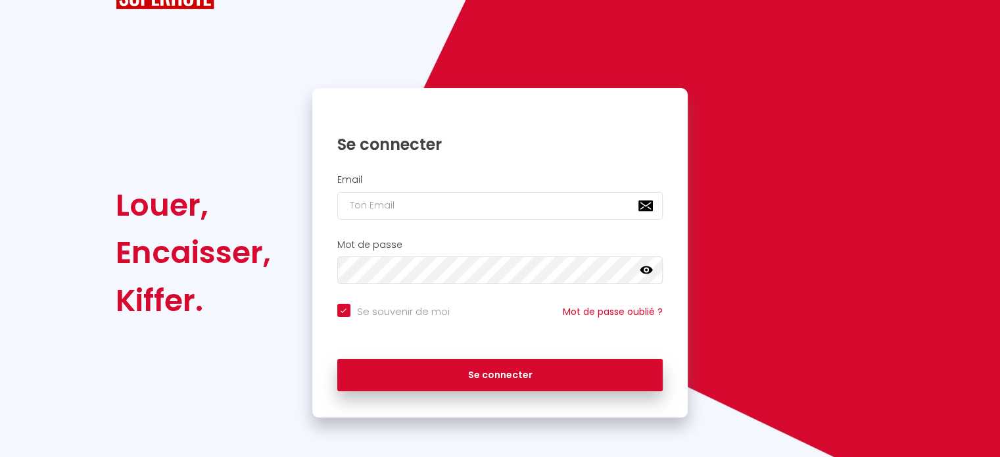
scroll to position [53, 0]
checkbox input "true"
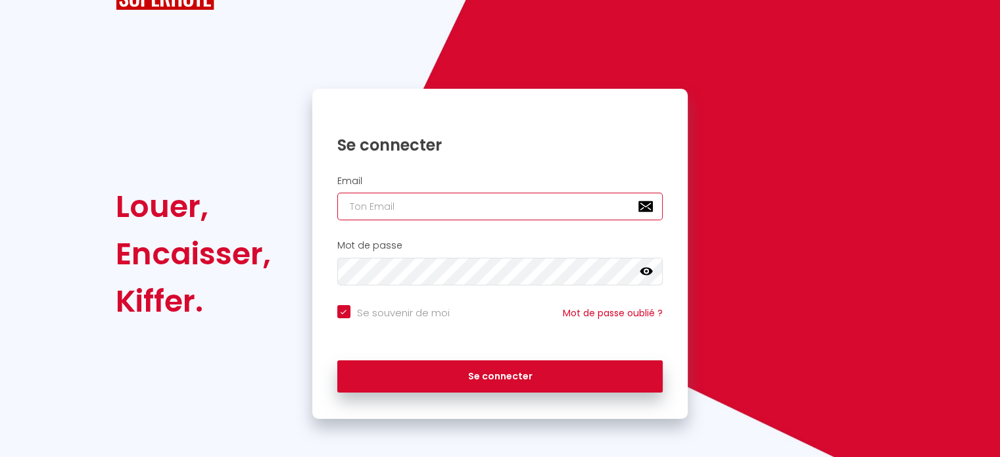
paste input "[EMAIL_ADDRESS][DOMAIN_NAME]"
type input "[EMAIL_ADDRESS][DOMAIN_NAME]"
checkbox input "true"
click at [500, 212] on input "[EMAIL_ADDRESS][DOMAIN_NAME]" at bounding box center [500, 207] width 326 height 28
type input "[EMAIL_ADDRESS][DOMAIN_NAME]"
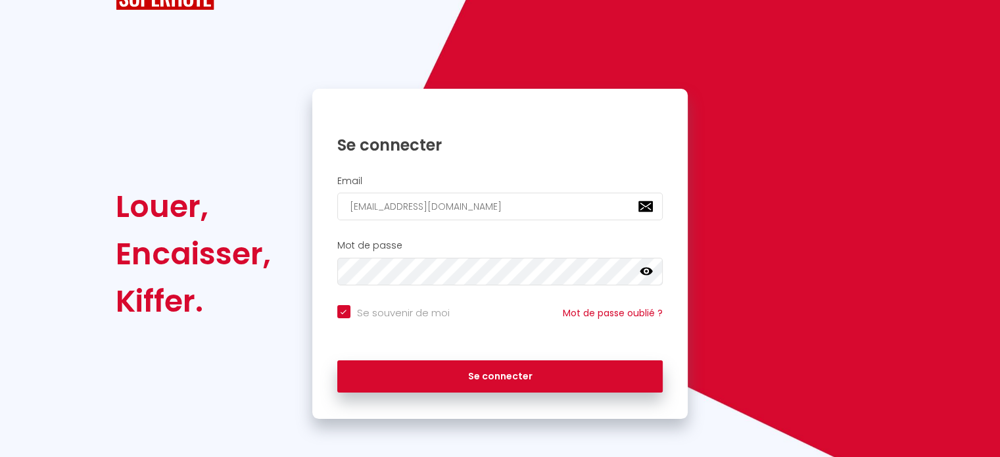
click at [504, 285] on div "Mot de passe false" at bounding box center [500, 265] width 376 height 65
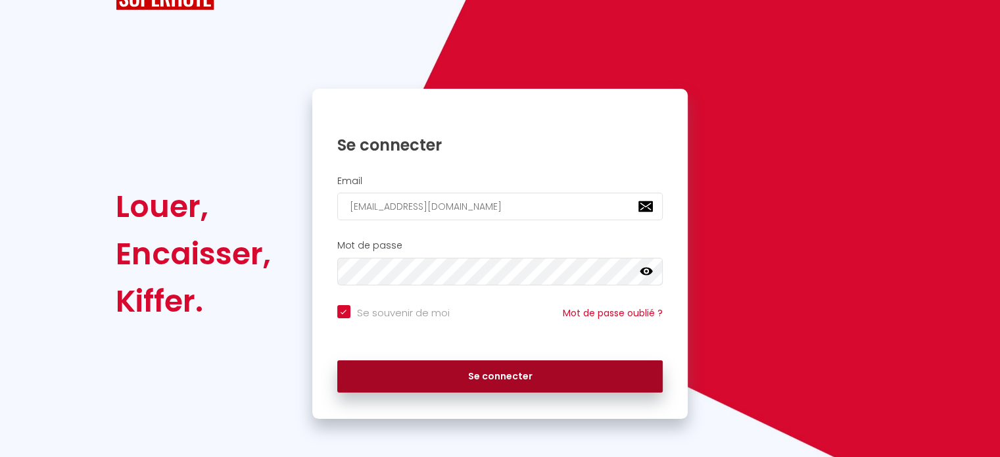
click at [503, 368] on button "Se connecter" at bounding box center [500, 376] width 326 height 33
checkbox input "true"
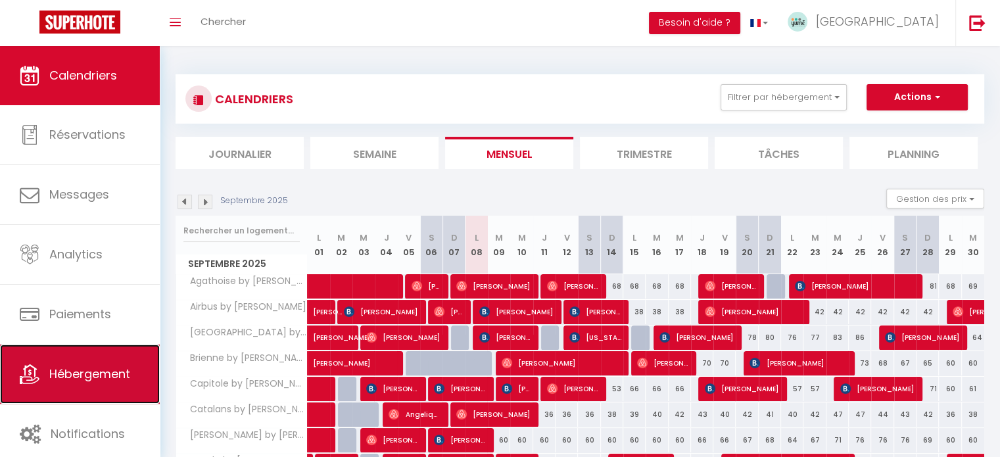
click at [95, 374] on span "Hébergement" at bounding box center [89, 374] width 81 height 16
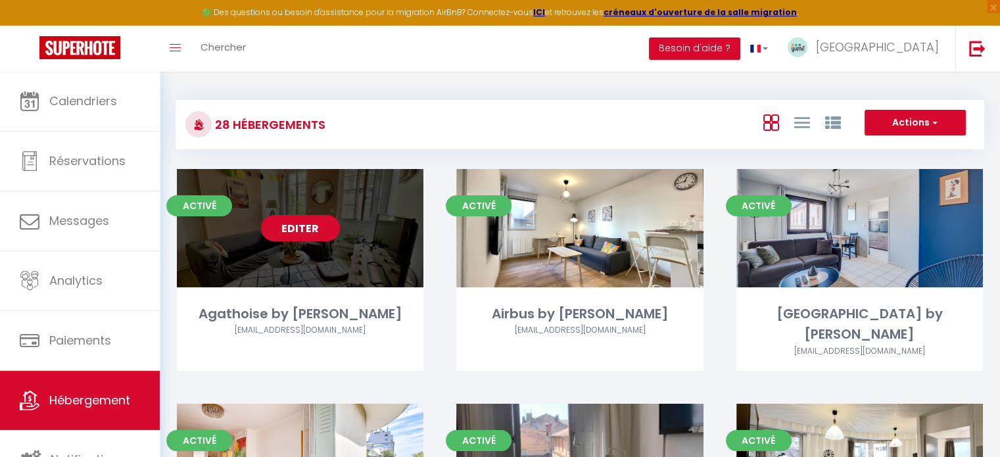
click at [321, 226] on link "Editer" at bounding box center [300, 228] width 79 height 26
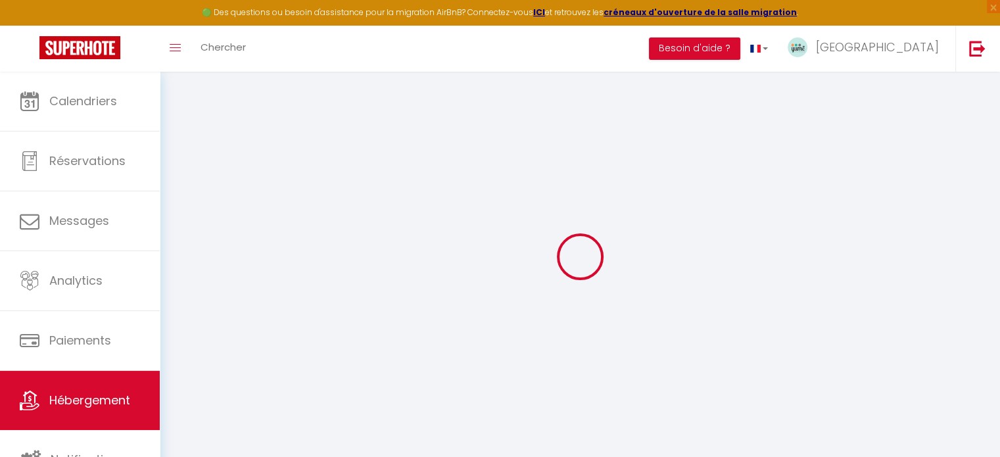
select select
checkbox input "true"
checkbox input "false"
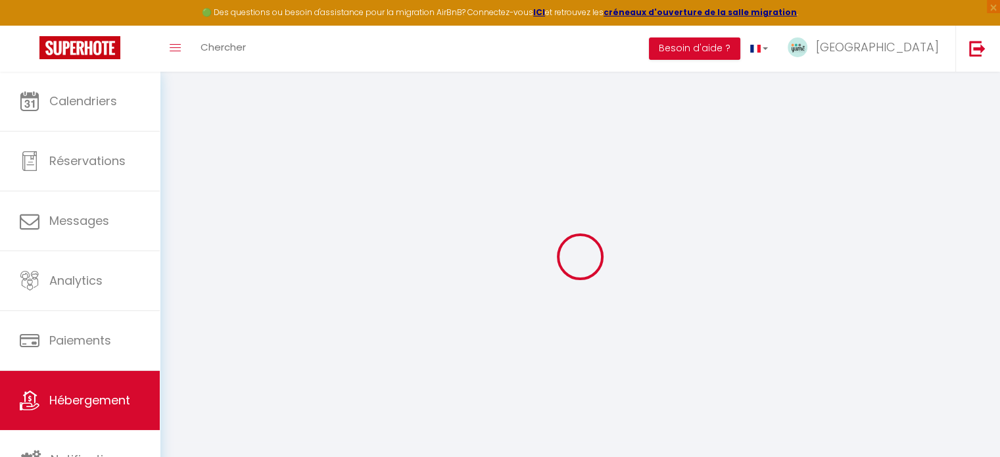
checkbox input "false"
select select
checkbox input "true"
checkbox input "false"
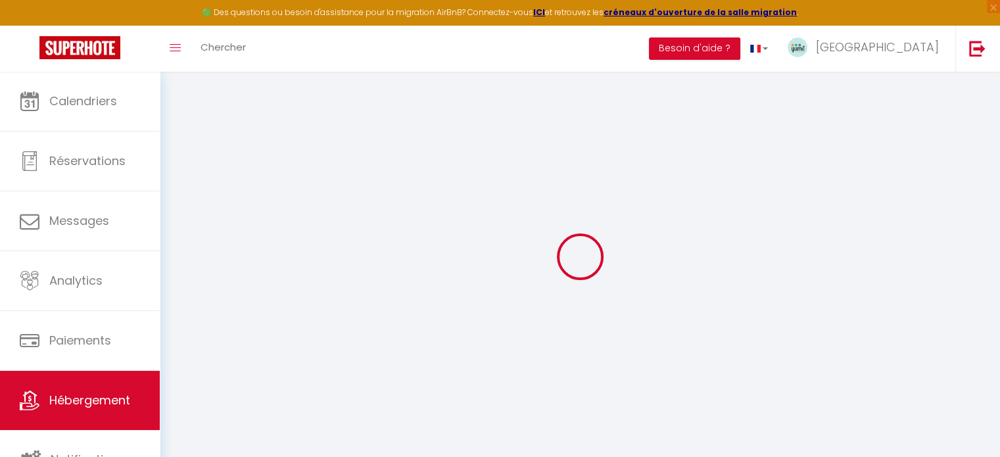
checkbox input "false"
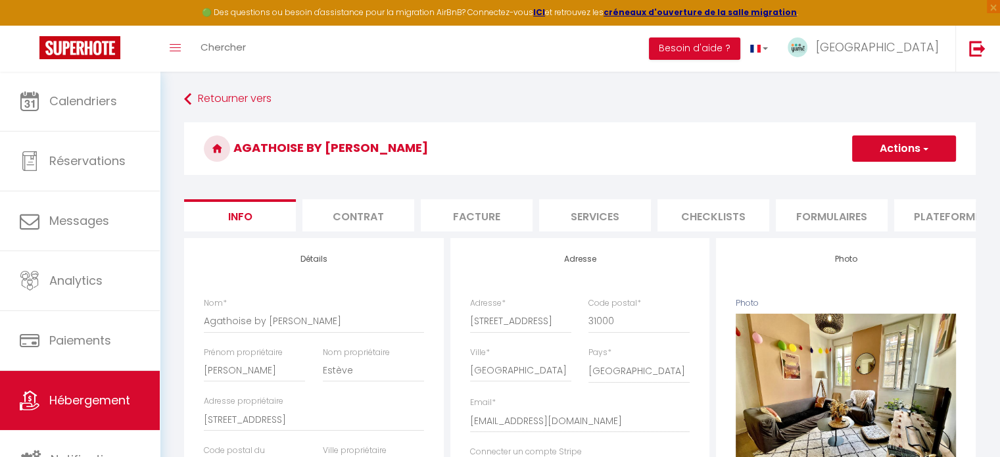
select select
checkbox input "true"
checkbox input "false"
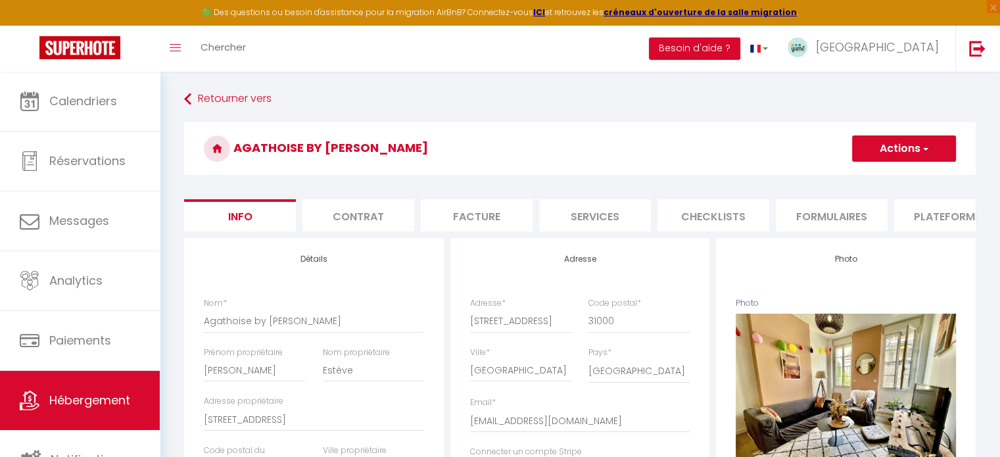
checkbox input "false"
click at [918, 216] on li "Plateformes" at bounding box center [950, 215] width 112 height 32
select select
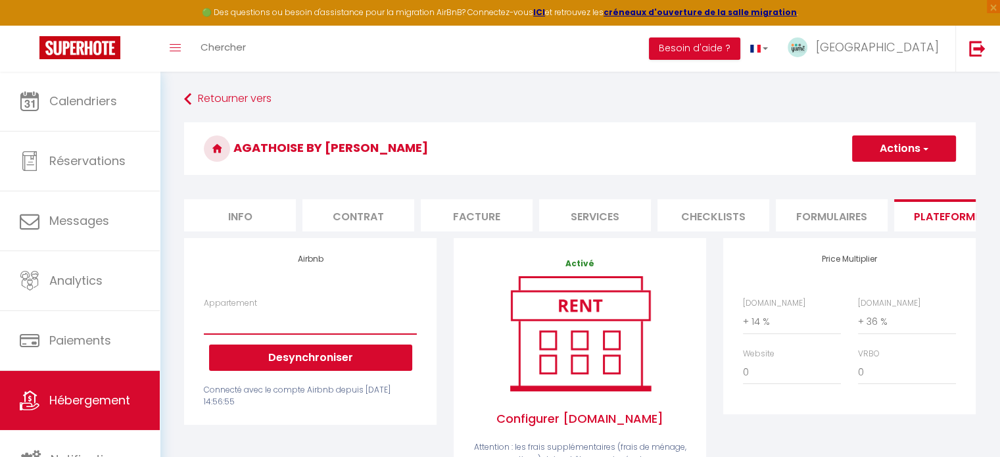
click at [368, 334] on select "Baragnon • Magnifique duplex climatisé • Centre - [EMAIL_ADDRESS][DOMAIN_NAME]" at bounding box center [310, 321] width 213 height 25
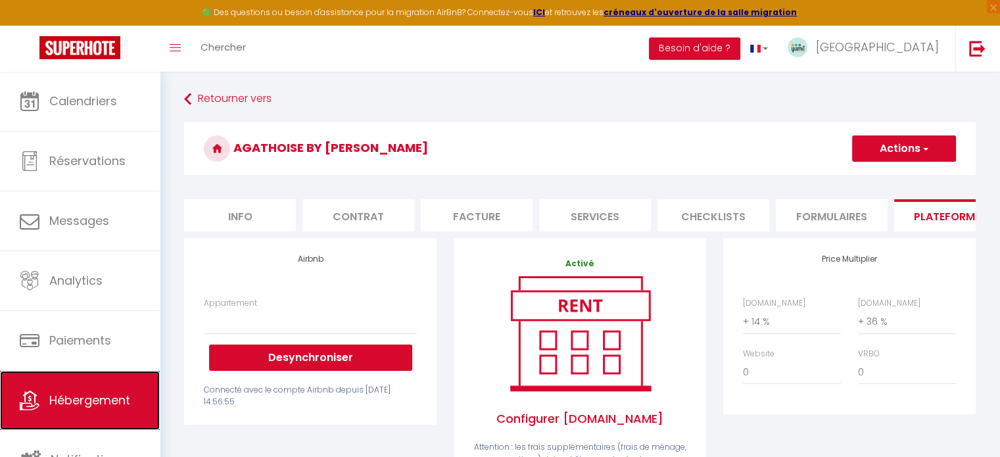
click at [108, 402] on span "Hébergement" at bounding box center [89, 400] width 81 height 16
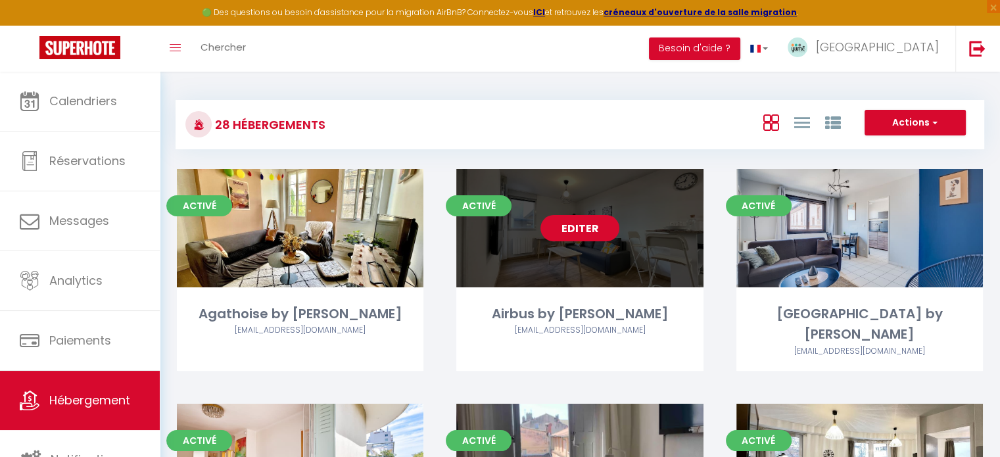
click at [589, 223] on link "Editer" at bounding box center [580, 228] width 79 height 26
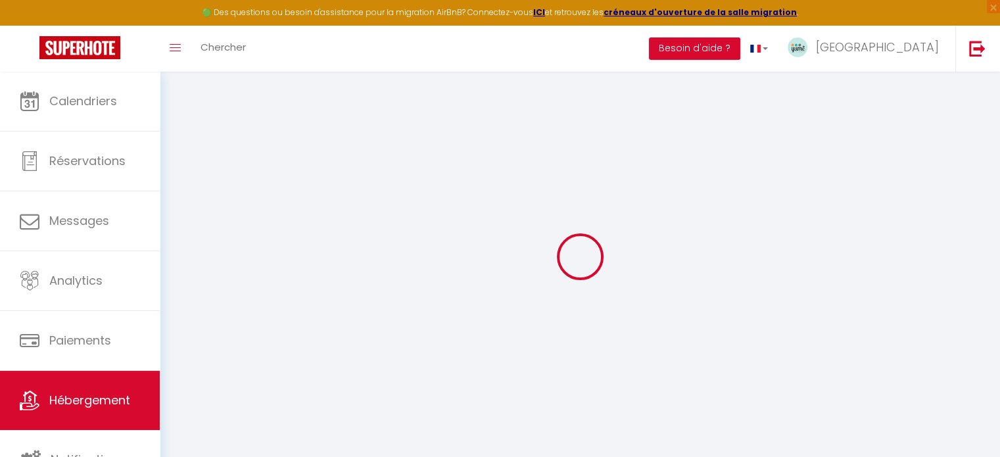
select select "+ 14 %"
select select "+ 36 %"
select select
checkbox input "true"
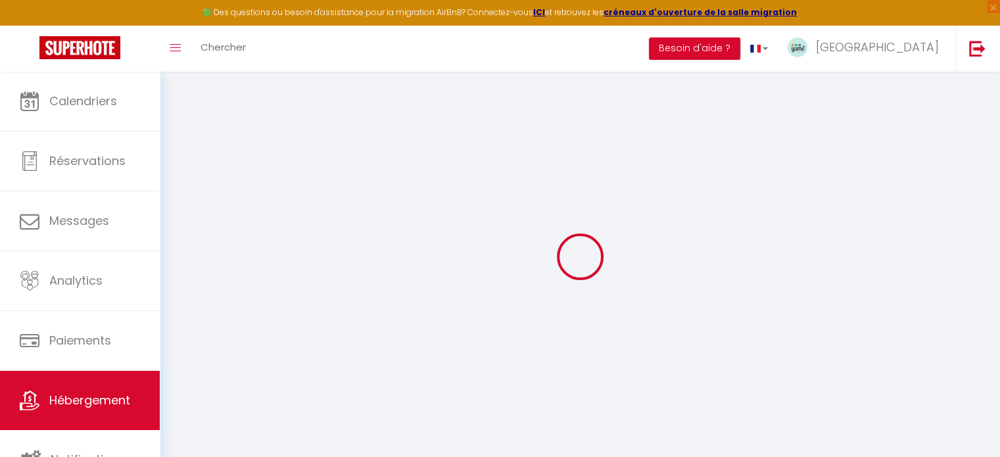
checkbox input "false"
select select "3585-54054601"
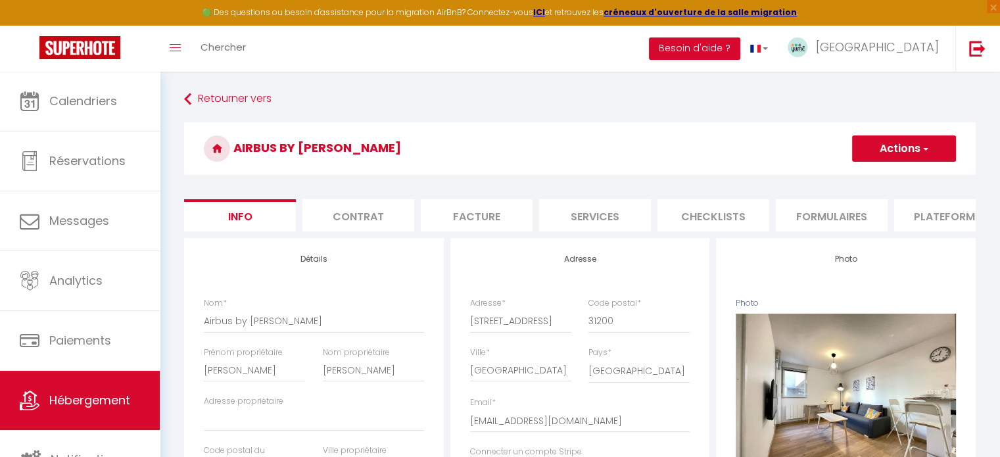
click at [940, 212] on li "Plateformes" at bounding box center [950, 215] width 112 height 32
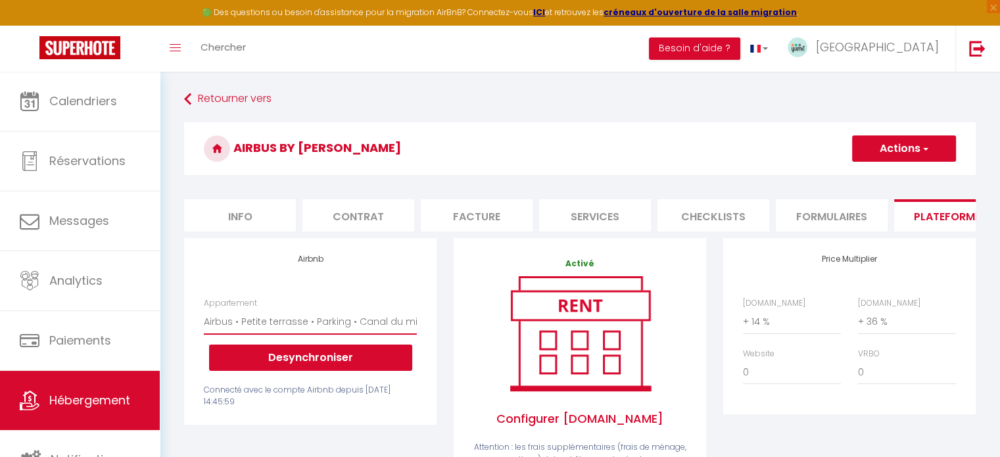
click at [387, 328] on select "Baragnon • Magnifique duplex climatisé • Centre - [EMAIL_ADDRESS][DOMAIN_NAME] …" at bounding box center [310, 321] width 213 height 25
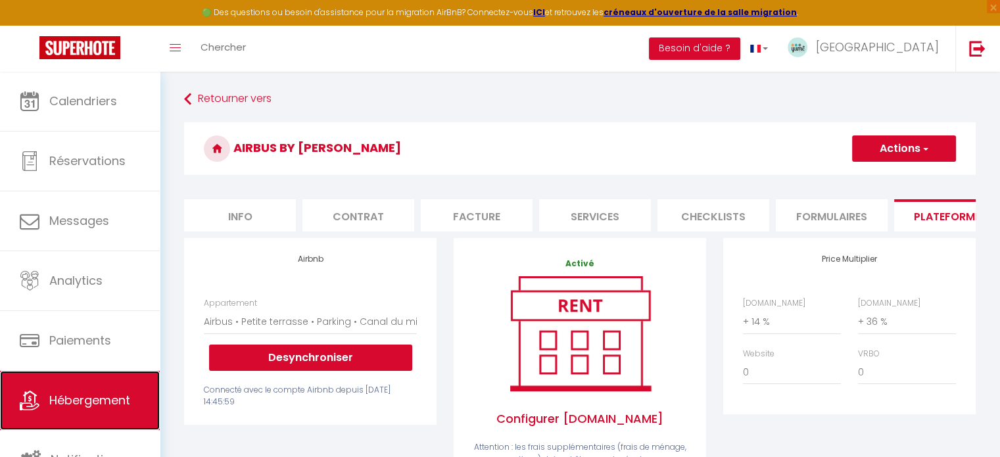
click at [124, 378] on link "Hébergement" at bounding box center [80, 400] width 160 height 59
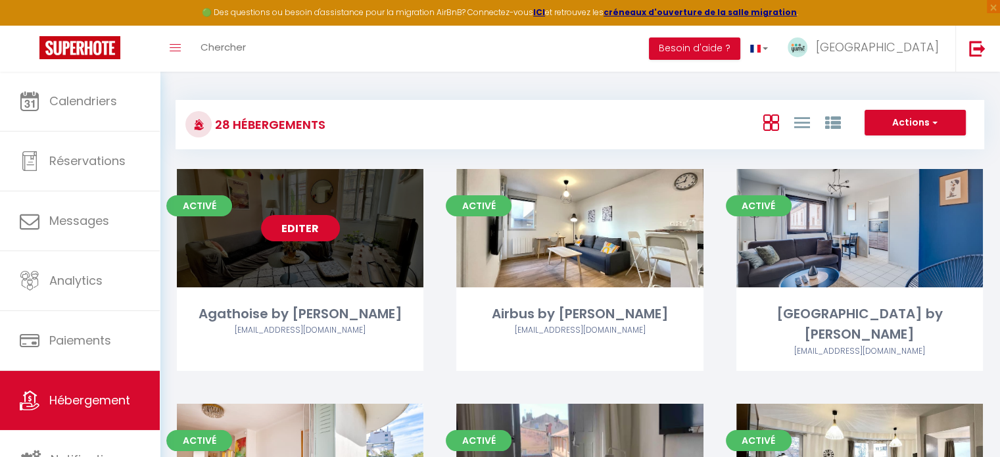
click at [312, 231] on link "Editer" at bounding box center [300, 228] width 79 height 26
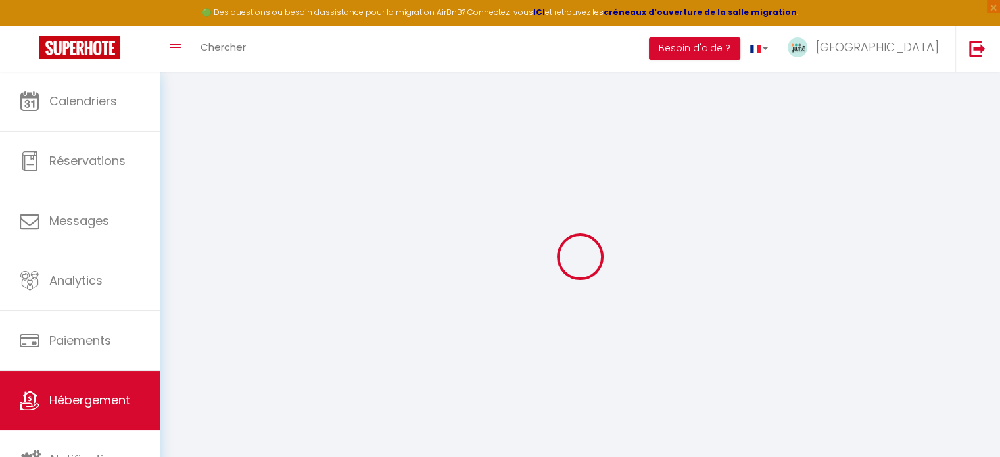
select select
select select "+ 14 %"
select select "+ 36 %"
select select
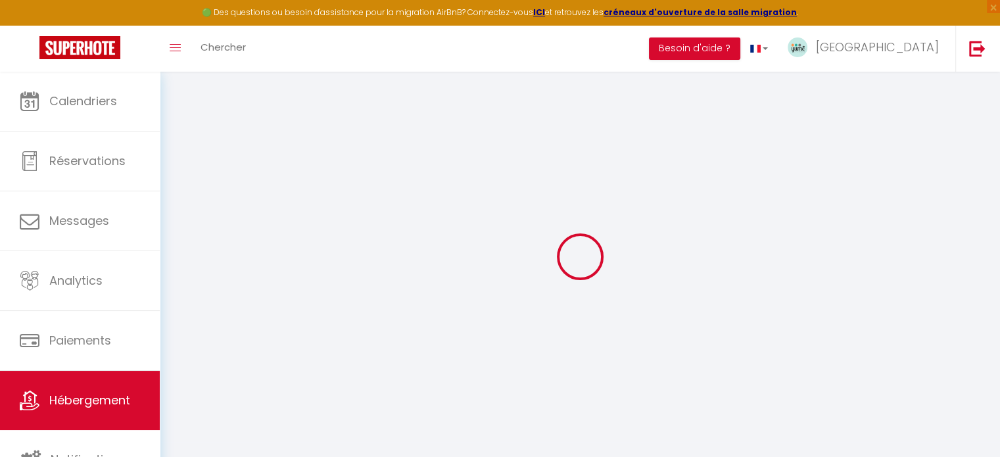
select select
checkbox input "true"
checkbox input "false"
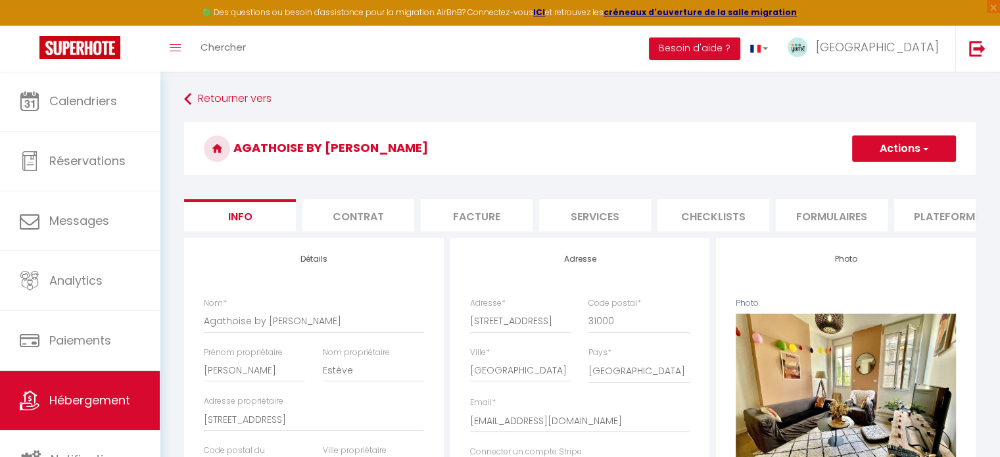
click at [944, 210] on li "Plateformes" at bounding box center [950, 215] width 112 height 32
select select
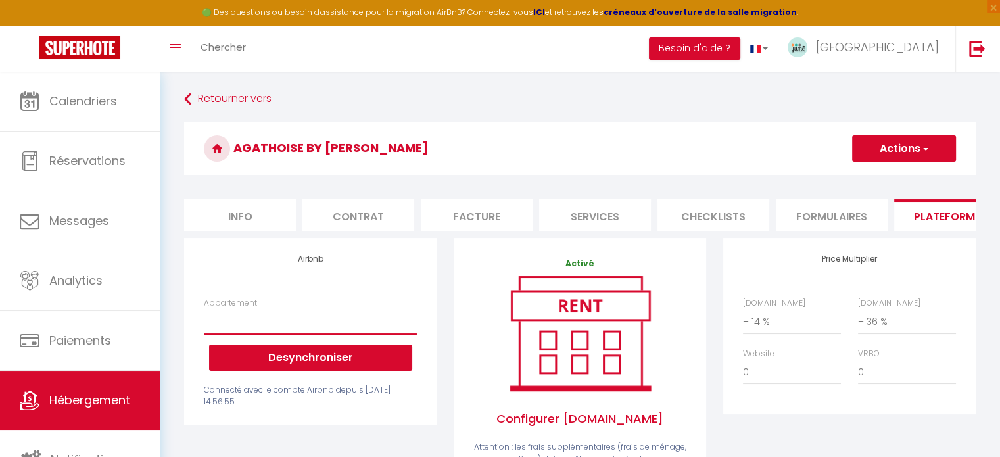
click at [300, 334] on select "Baragnon • Magnifique duplex climatisé • Centre - [EMAIL_ADDRESS][DOMAIN_NAME]" at bounding box center [310, 321] width 213 height 25
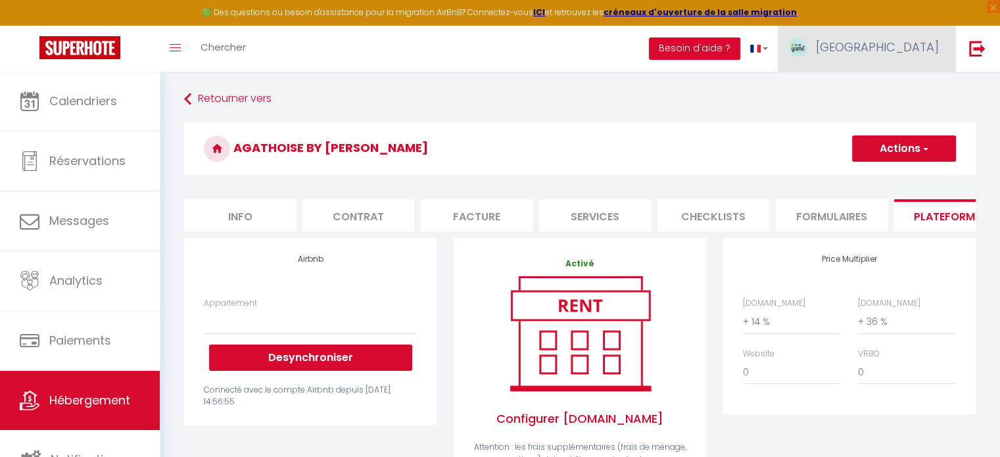
click at [914, 39] on span "[GEOGRAPHIC_DATA]" at bounding box center [877, 47] width 123 height 16
click at [905, 93] on link "Paramètres" at bounding box center [902, 91] width 97 height 22
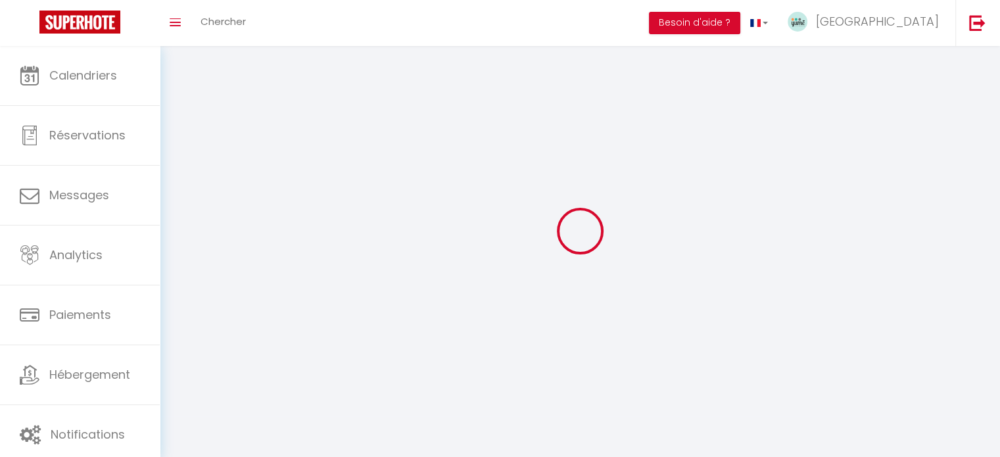
select select
type input "[GEOGRAPHIC_DATA]"
type input "Conciergerie"
type input "[PHONE_NUMBER]"
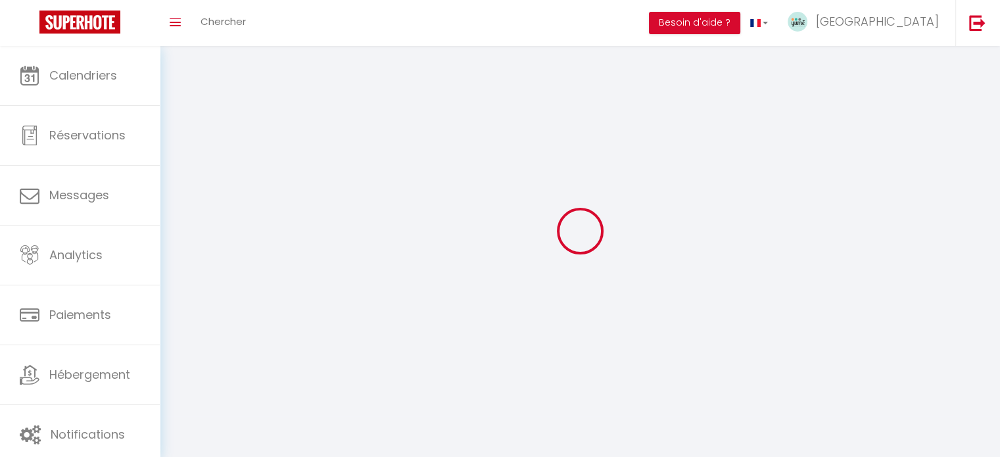
type input "[STREET_ADDRESS]"
type input "31000"
type input "[GEOGRAPHIC_DATA]"
type input "VjEKQUmyYa4JrfEOFK8M7ogM0"
type input "OPCoRxAwWWfYdNTQf9ZNRZK22"
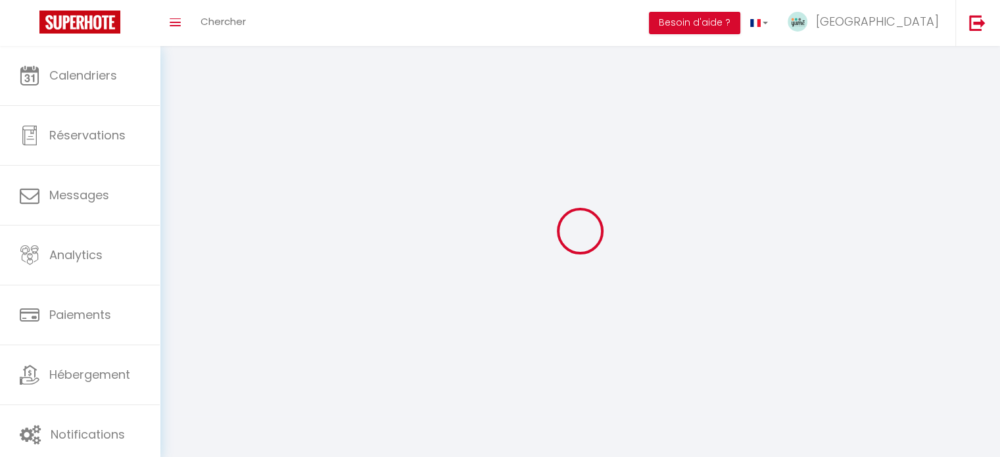
type input "[URL][DOMAIN_NAME]"
select select "28"
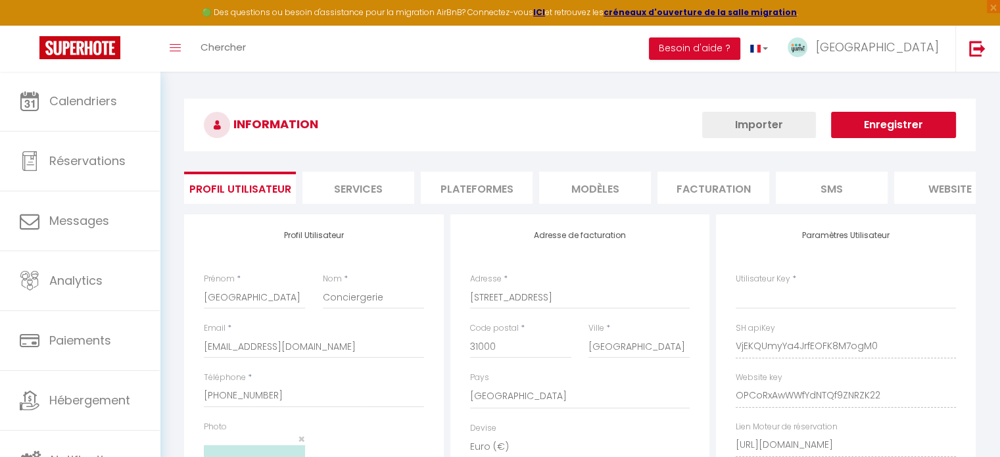
type input "VjEKQUmyYa4JrfEOFK8M7ogM0"
type input "OPCoRxAwWWfYdNTQf9ZNRZK22"
type input "[URL][DOMAIN_NAME]"
select select "fr"
click at [487, 188] on li "Plateformes" at bounding box center [477, 188] width 112 height 32
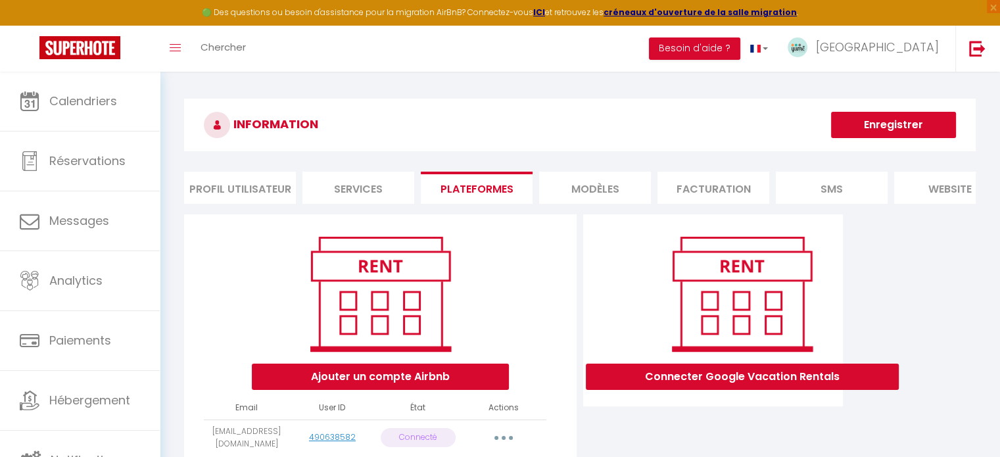
scroll to position [79, 0]
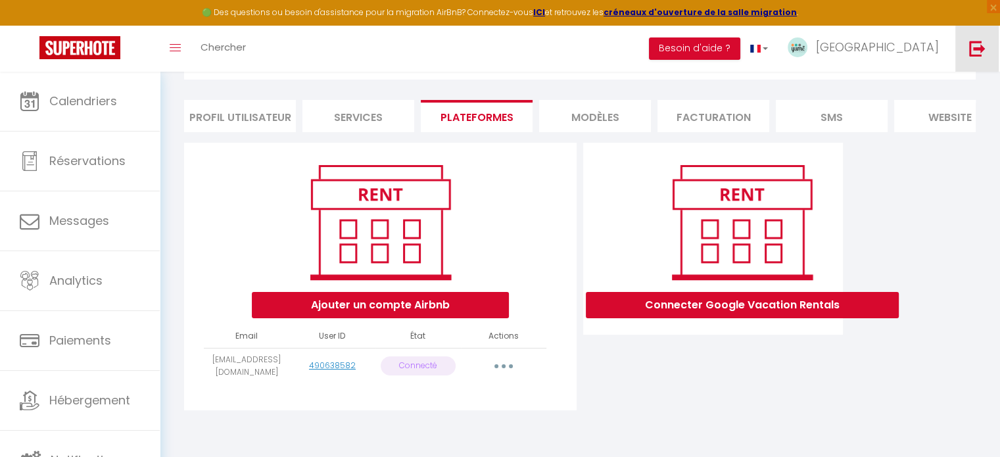
click at [977, 61] on link at bounding box center [977, 49] width 43 height 46
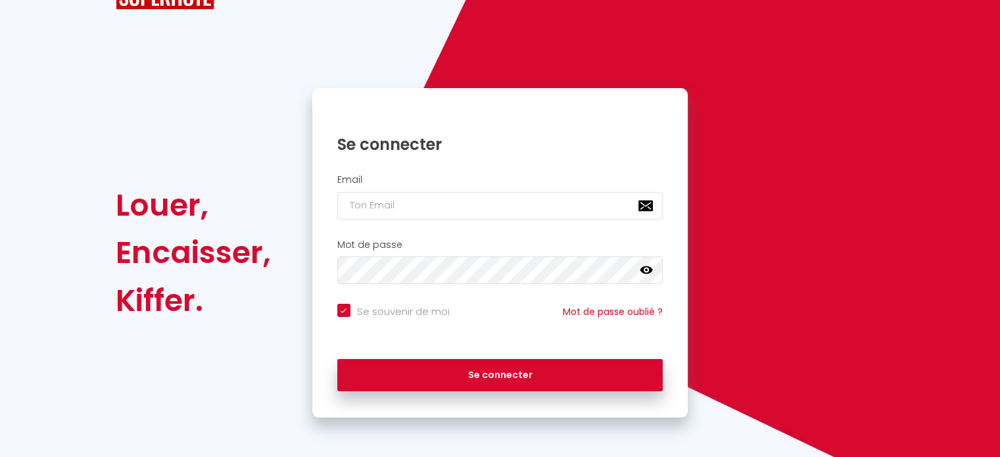
scroll to position [53, 0]
checkbox input "true"
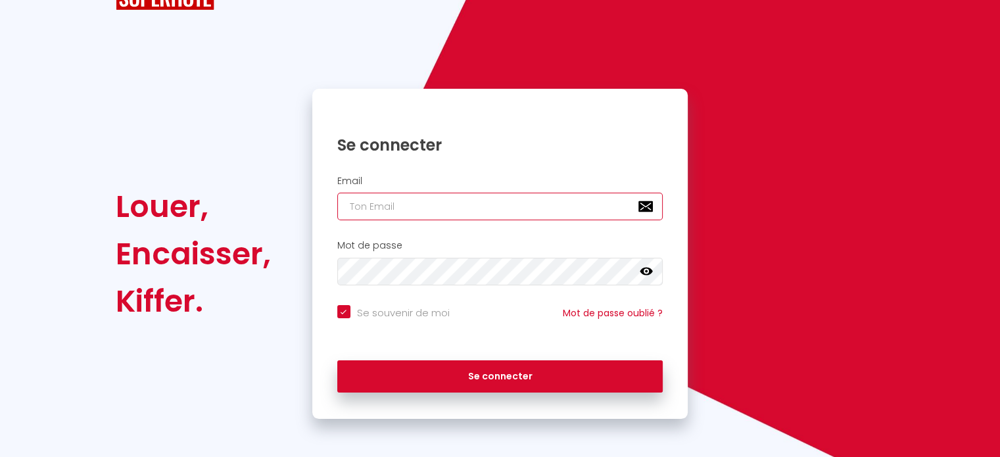
click at [479, 208] on input "email" at bounding box center [500, 207] width 326 height 28
paste input "[MEDICAL_DATA][EMAIL_ADDRESS][DOMAIN_NAME]"
type input "[MEDICAL_DATA][EMAIL_ADDRESS][DOMAIN_NAME]"
checkbox input "true"
type input "[MEDICAL_DATA][EMAIL_ADDRESS][DOMAIN_NAME]"
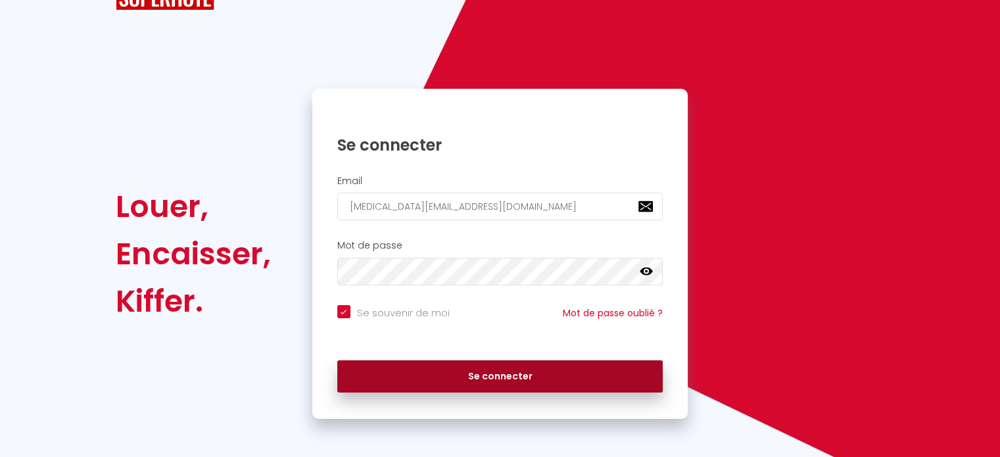
click at [454, 368] on button "Se connecter" at bounding box center [500, 376] width 326 height 33
checkbox input "true"
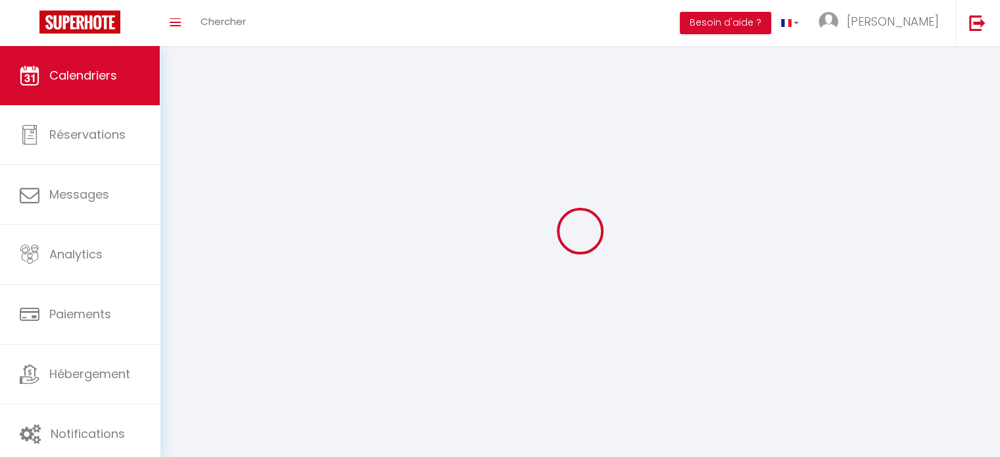
select select
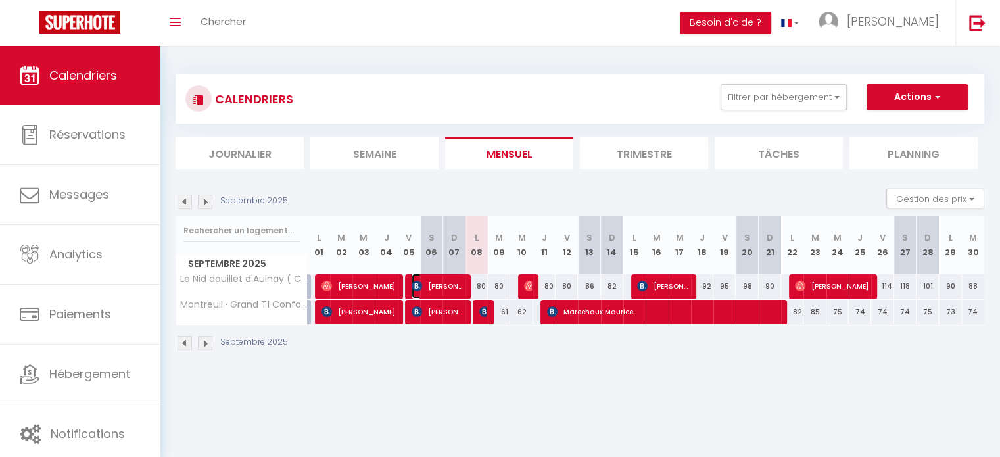
click at [436, 290] on span "[PERSON_NAME]" at bounding box center [438, 286] width 52 height 25
select select "OK"
select select "KO"
select select "0"
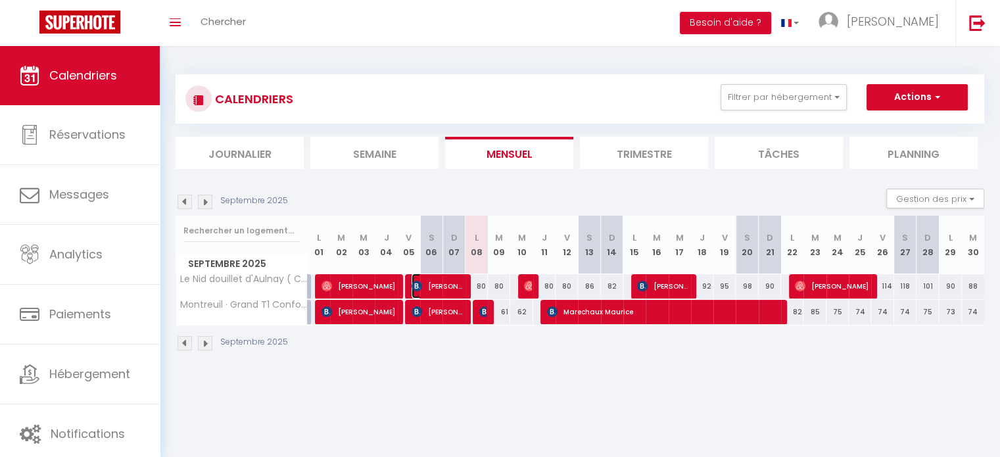
select select "1"
select select
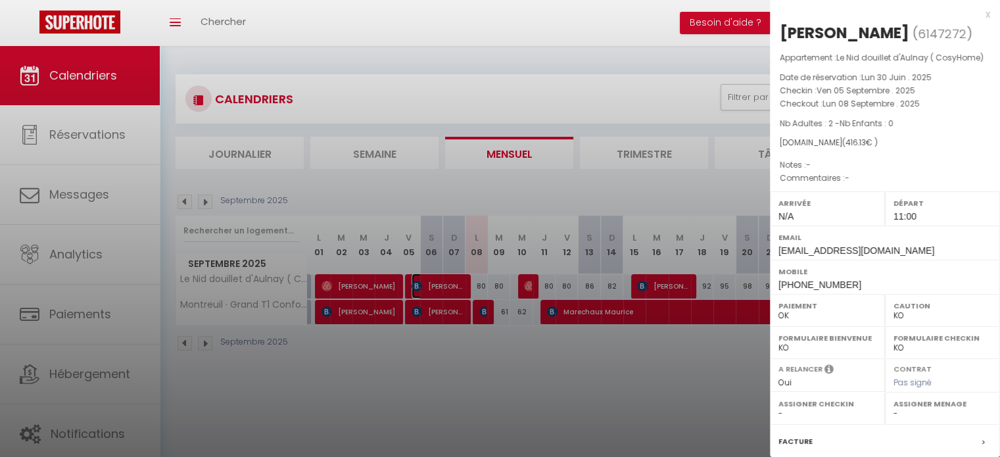
scroll to position [187, 0]
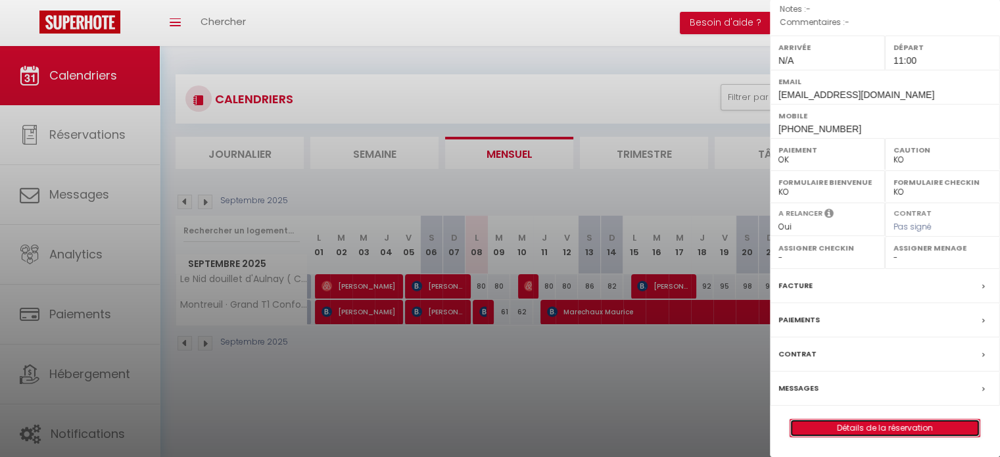
click at [841, 426] on link "Détails de la réservation" at bounding box center [885, 428] width 189 height 17
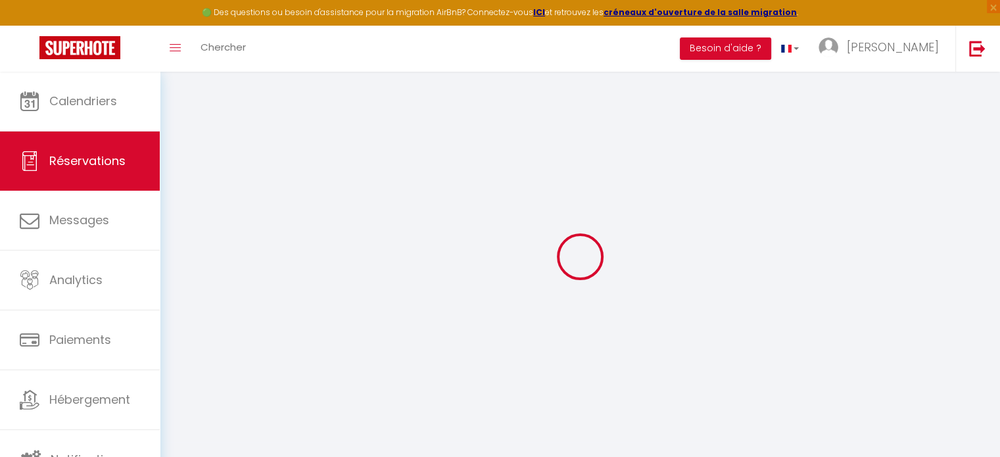
select select
checkbox input "false"
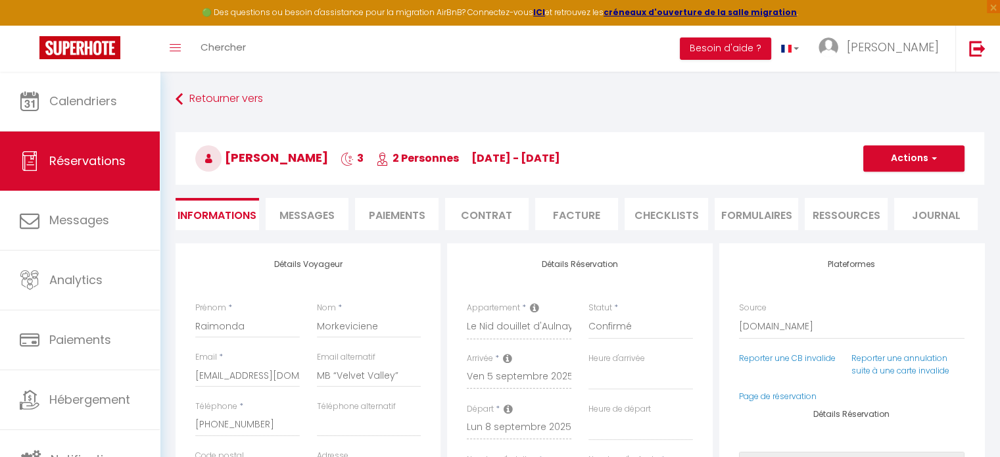
type input "45"
select select
checkbox input "false"
select select
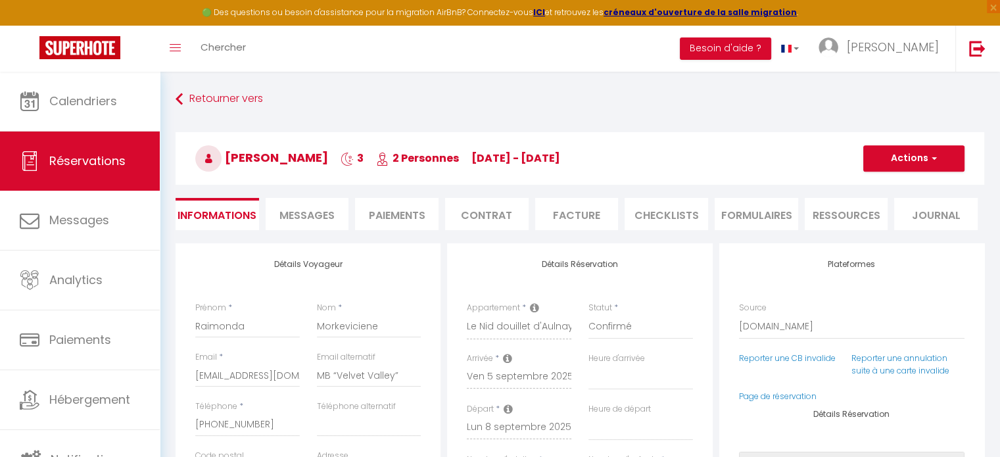
select select "11:00"
click at [395, 215] on li "Paiements" at bounding box center [397, 214] width 84 height 32
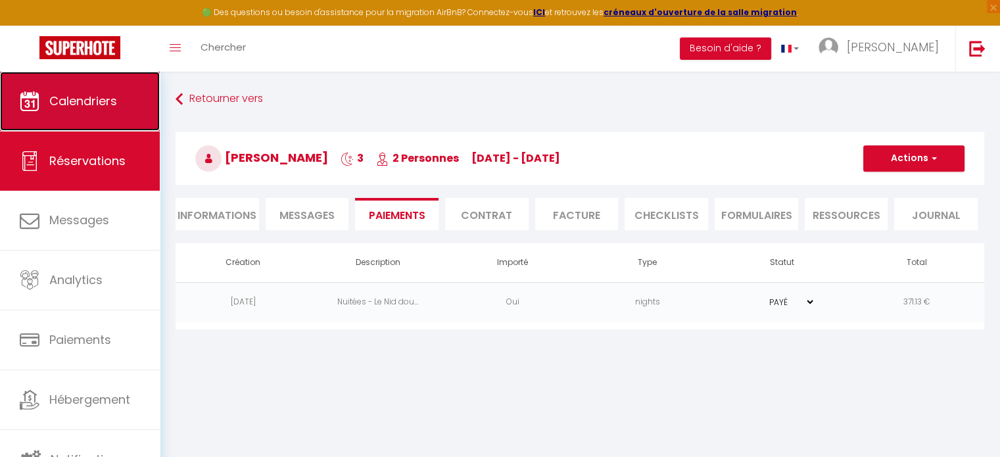
click at [106, 96] on span "Calendriers" at bounding box center [83, 101] width 68 height 16
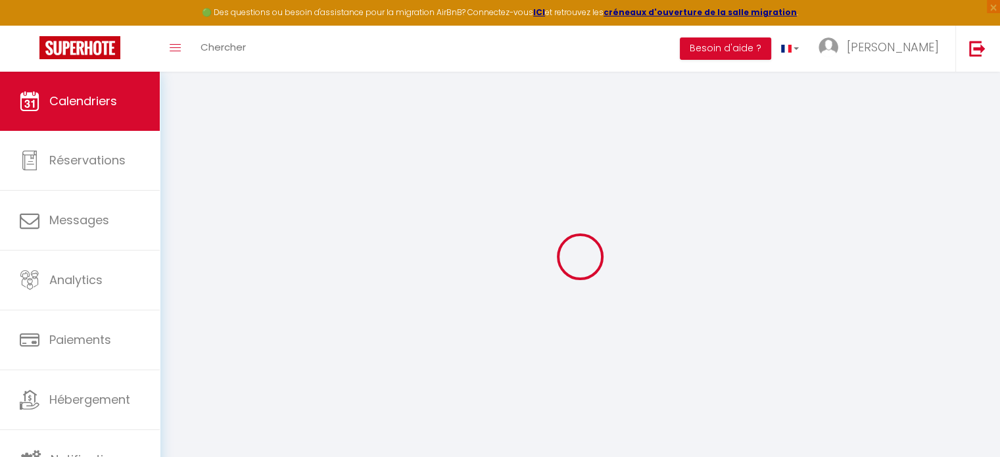
select select
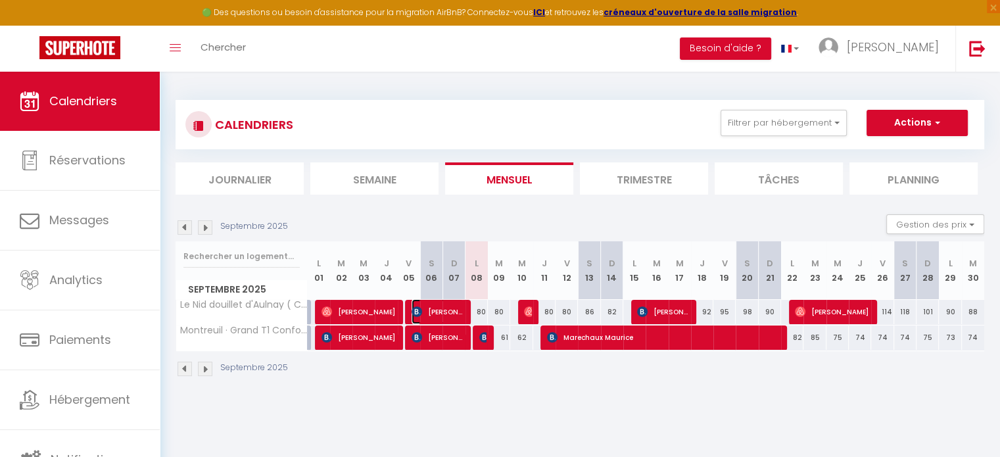
click at [430, 312] on span "[PERSON_NAME]" at bounding box center [438, 311] width 52 height 25
select select "OK"
select select "KO"
select select "0"
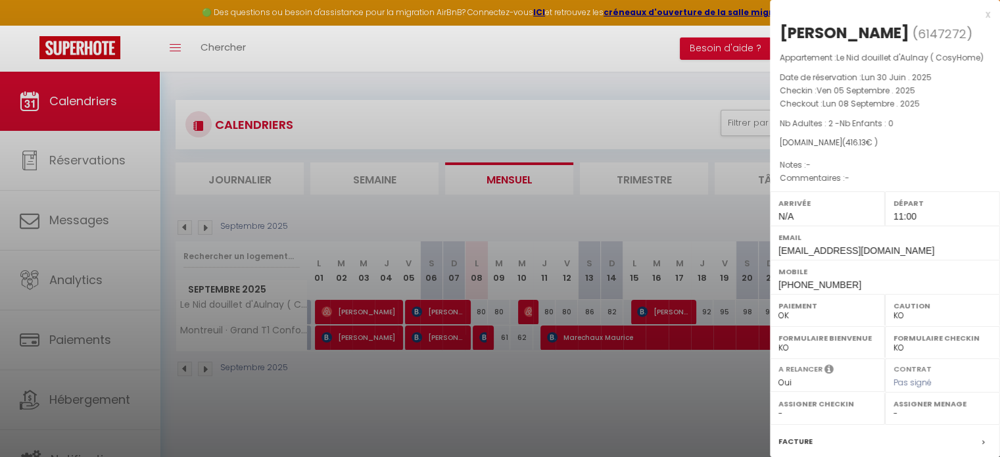
click at [918, 42] on span "6147272" at bounding box center [942, 34] width 49 height 16
copy span "6147272"
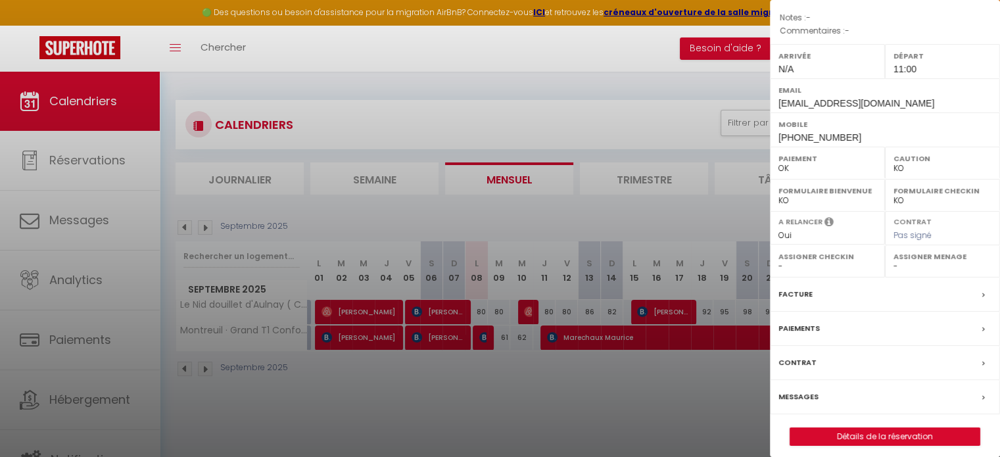
scroll to position [187, 0]
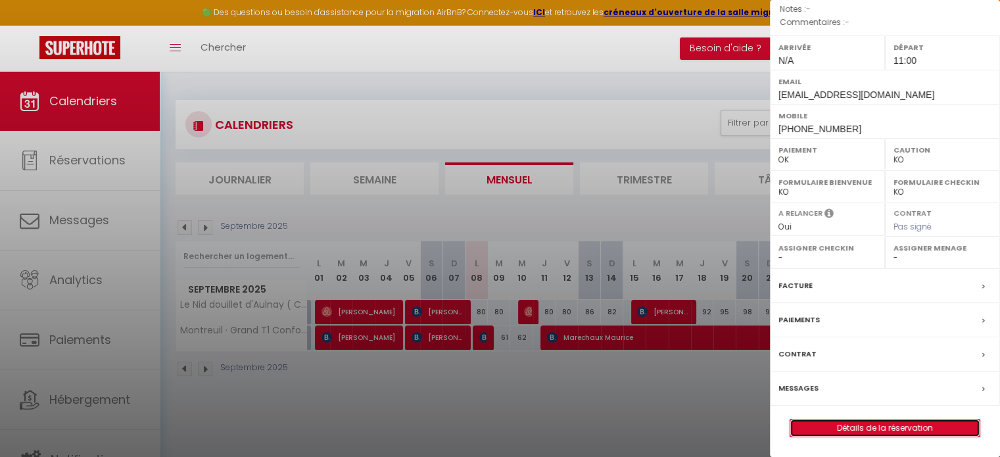
click at [817, 423] on link "Détails de la réservation" at bounding box center [885, 428] width 189 height 17
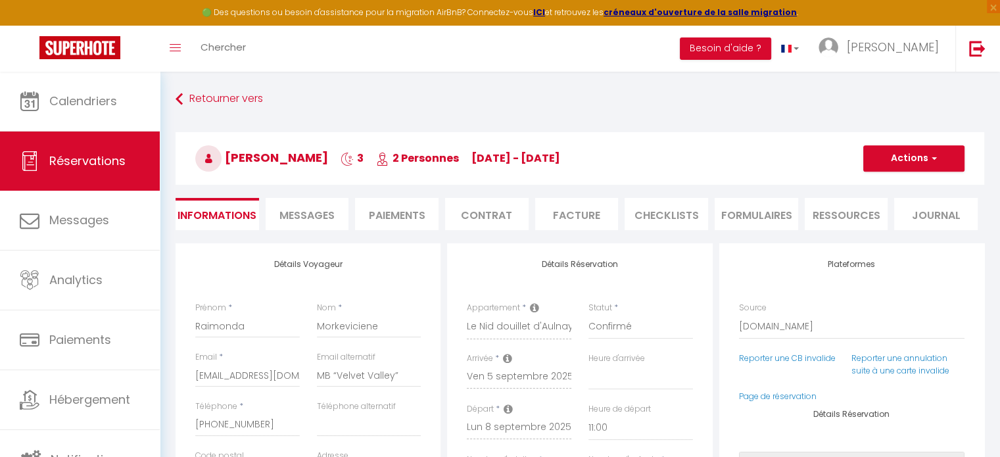
click at [388, 211] on li "Paiements" at bounding box center [397, 214] width 84 height 32
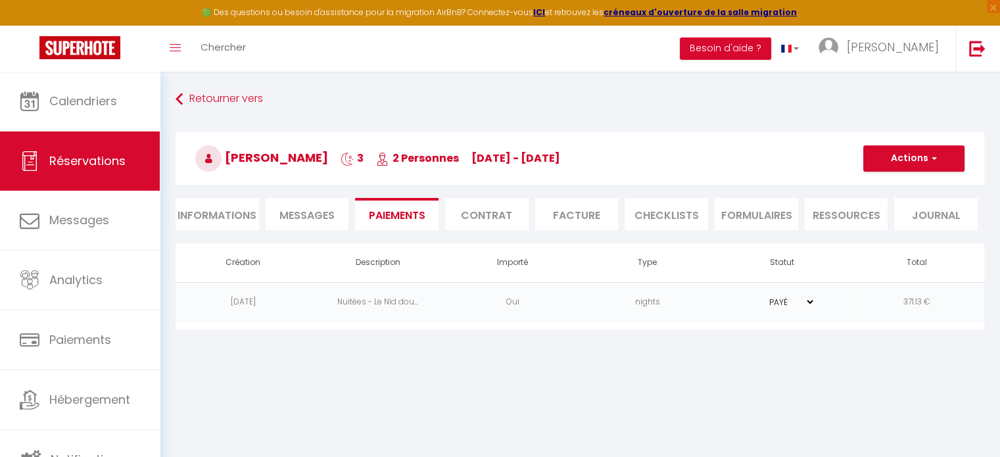
click at [239, 208] on li "Informations" at bounding box center [218, 214] width 84 height 32
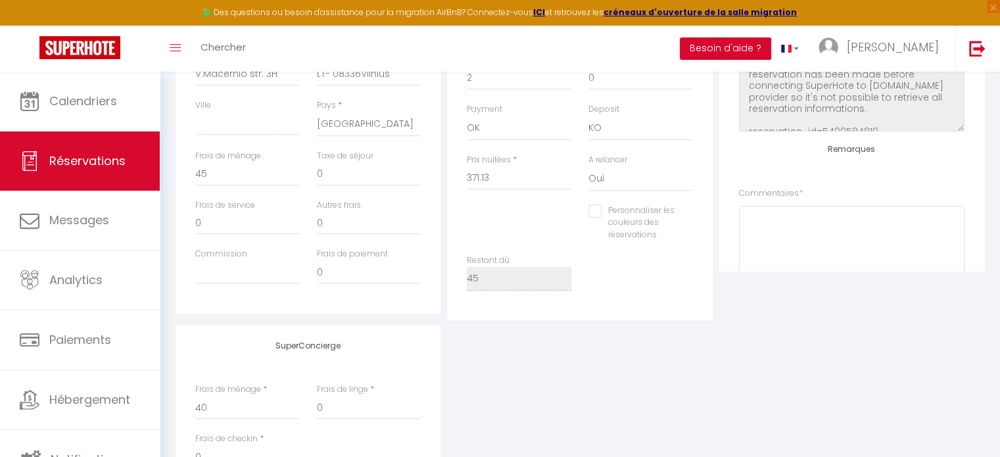
scroll to position [533, 0]
